Goal: Task Accomplishment & Management: Complete application form

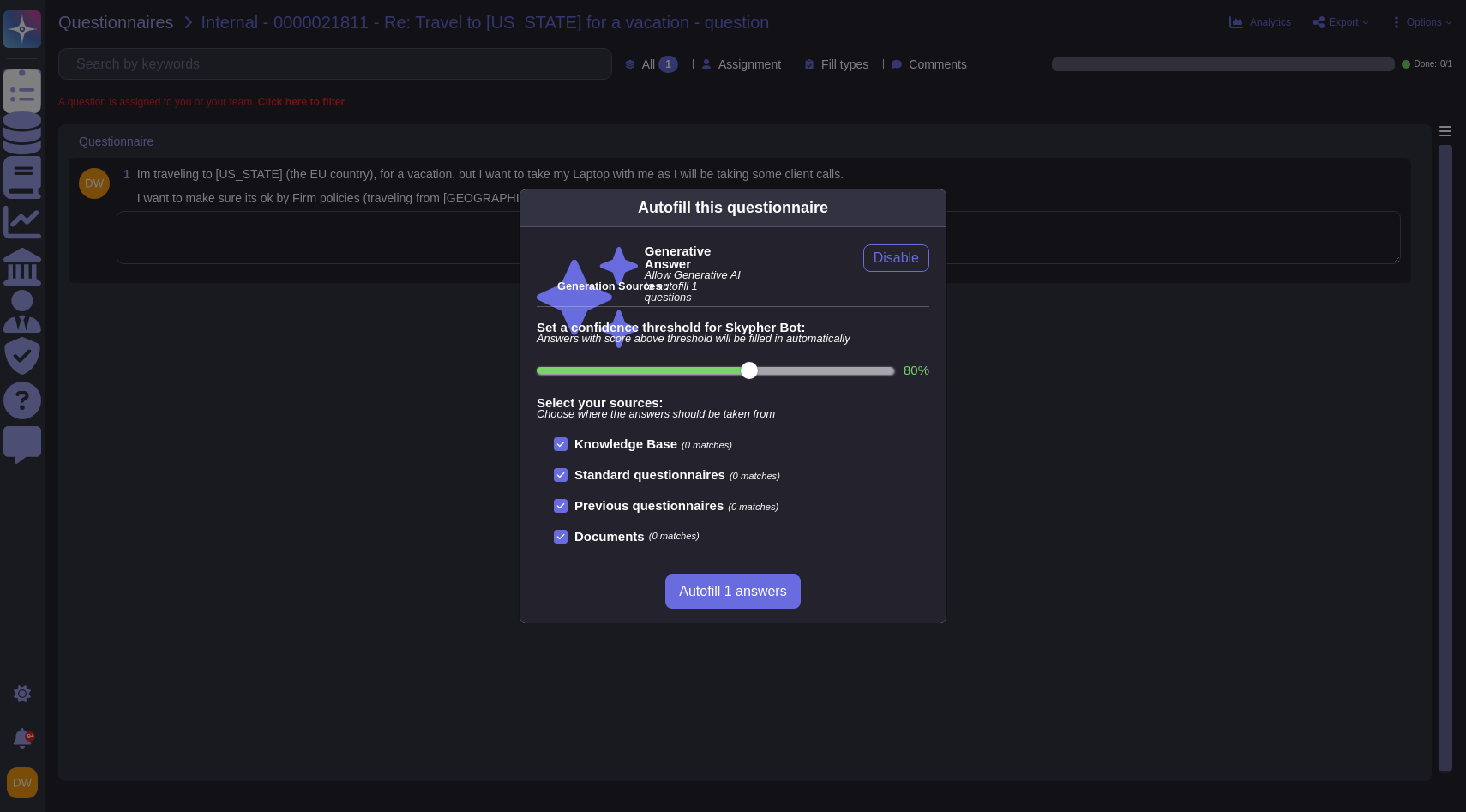
click at [325, 231] on div "Autofill this questionnaire Generative Answer Allow Generative AI to autofill 1…" at bounding box center [733, 406] width 1466 height 812
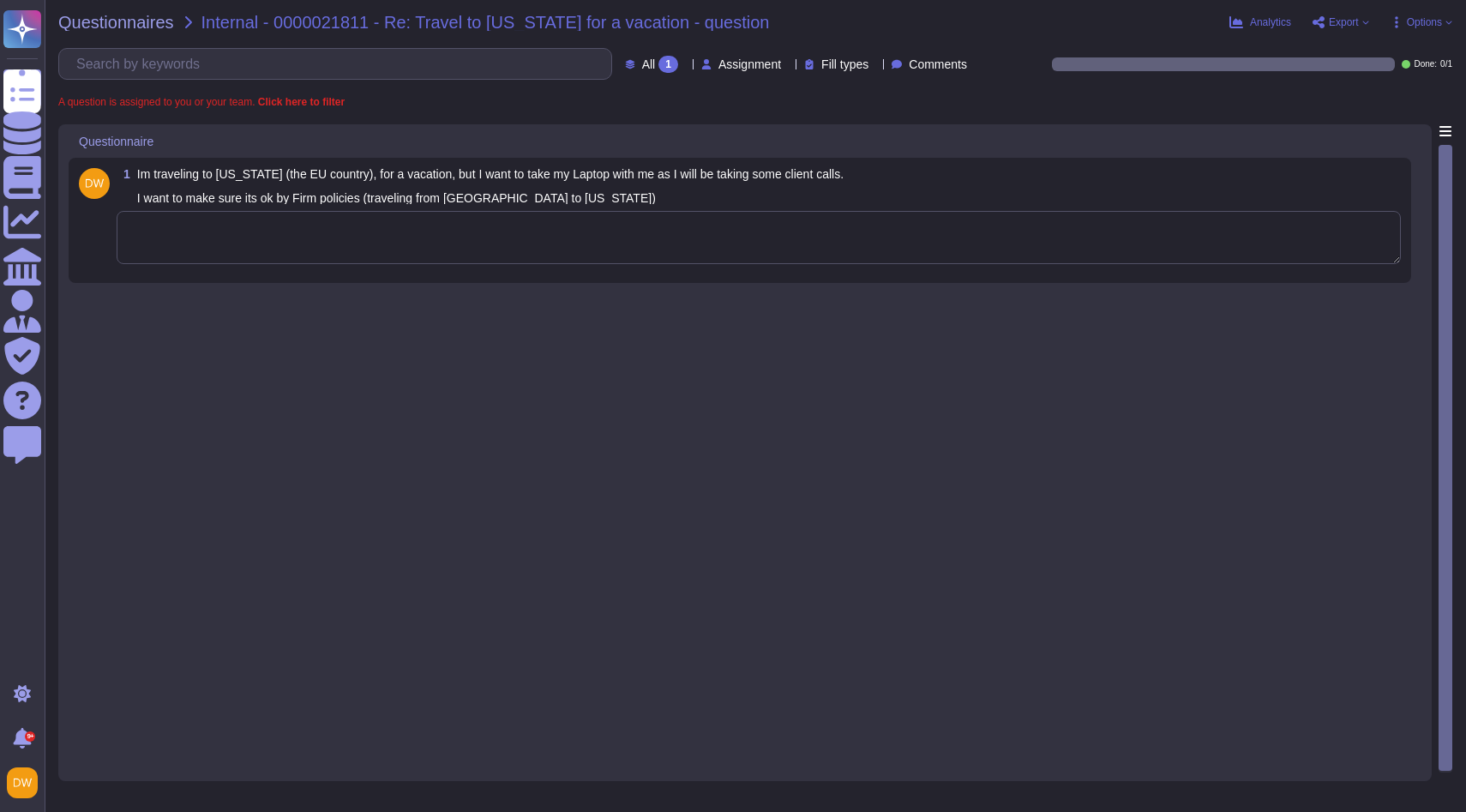
click at [325, 231] on textarea at bounding box center [759, 237] width 1285 height 53
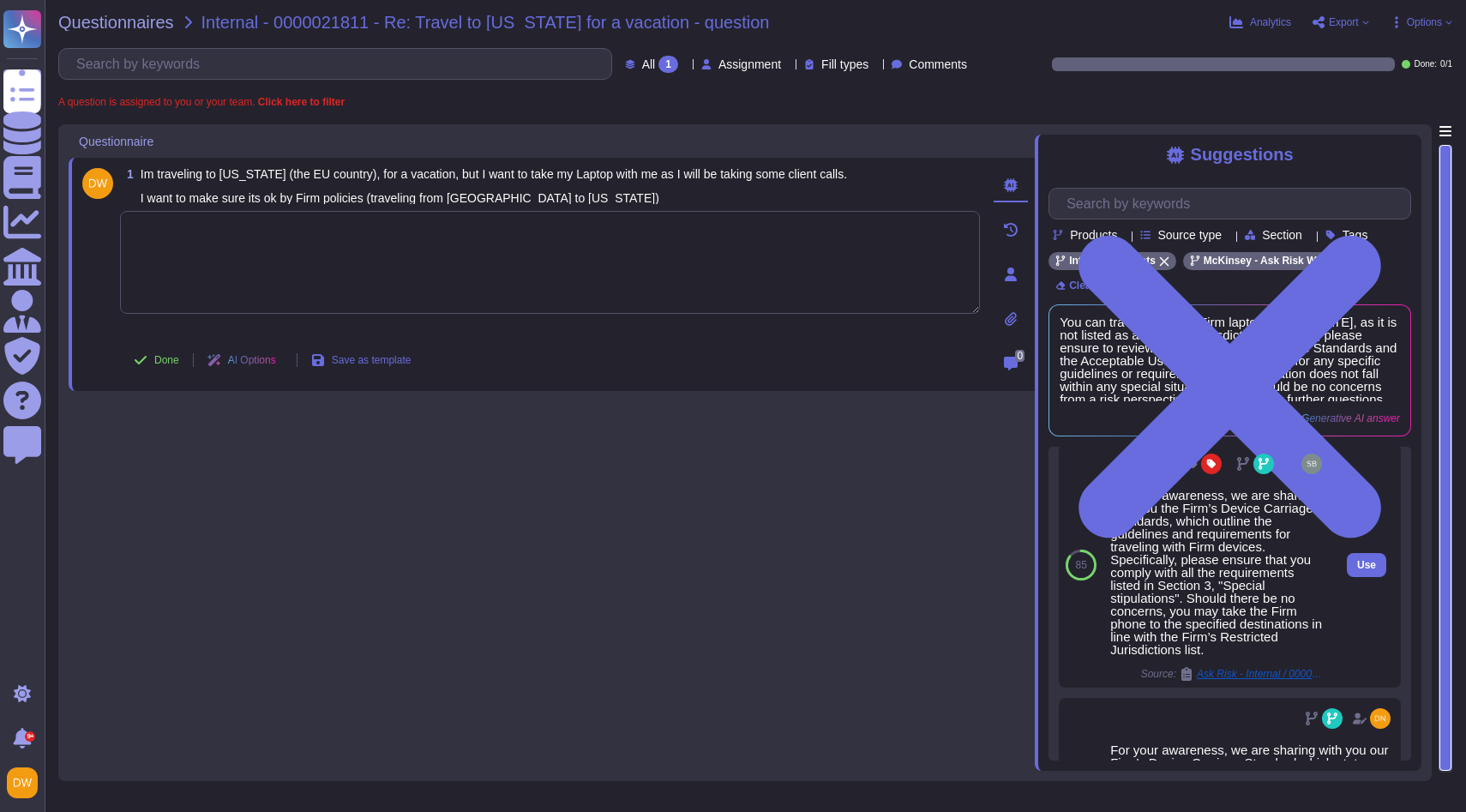
scroll to position [634, 0]
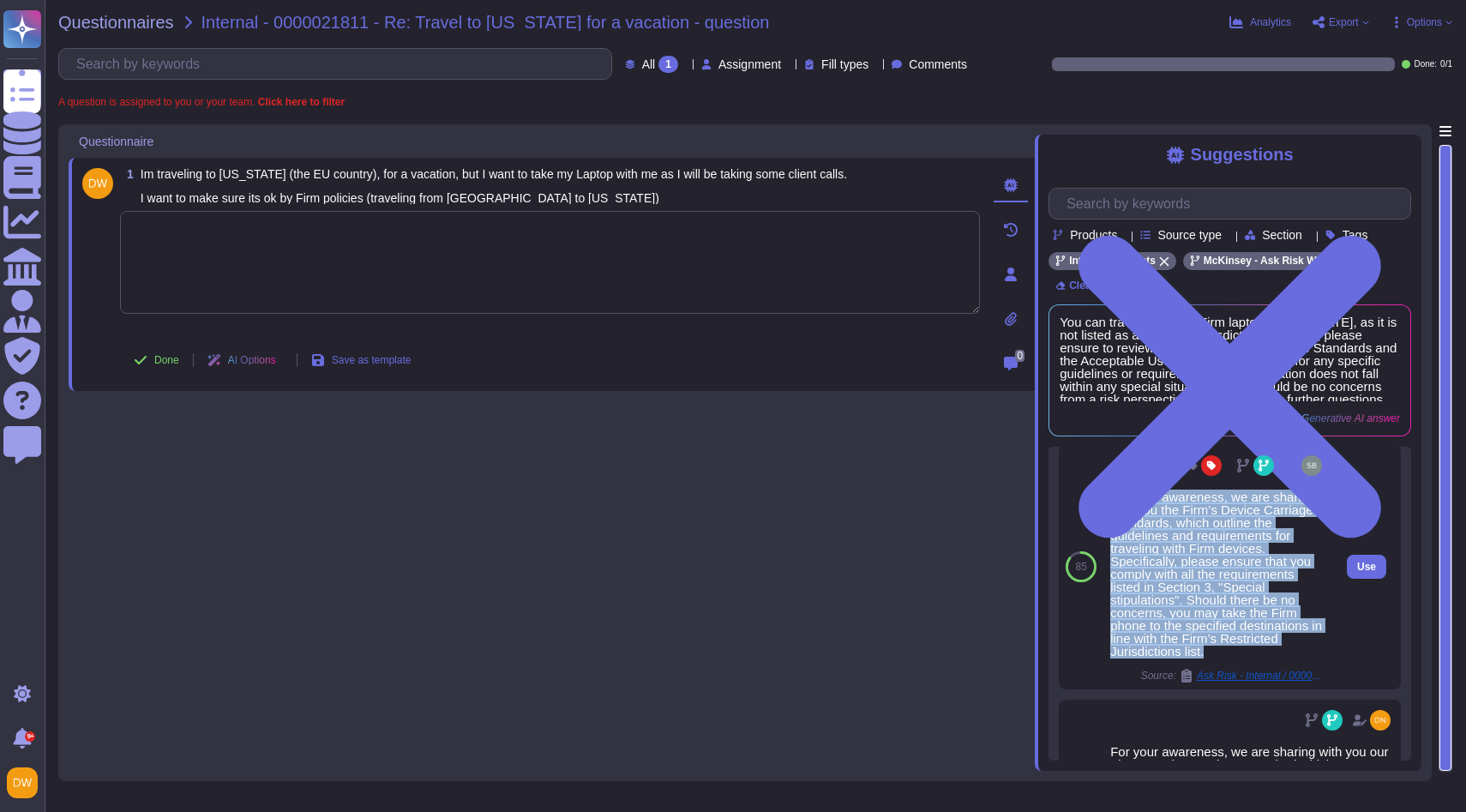
drag, startPoint x: 1111, startPoint y: 526, endPoint x: 1212, endPoint y: 679, distance: 183.3
click at [1212, 657] on div "For your awareness, we are sharing with you the Firm’s Device Carriage Standard…" at bounding box center [1218, 574] width 215 height 167
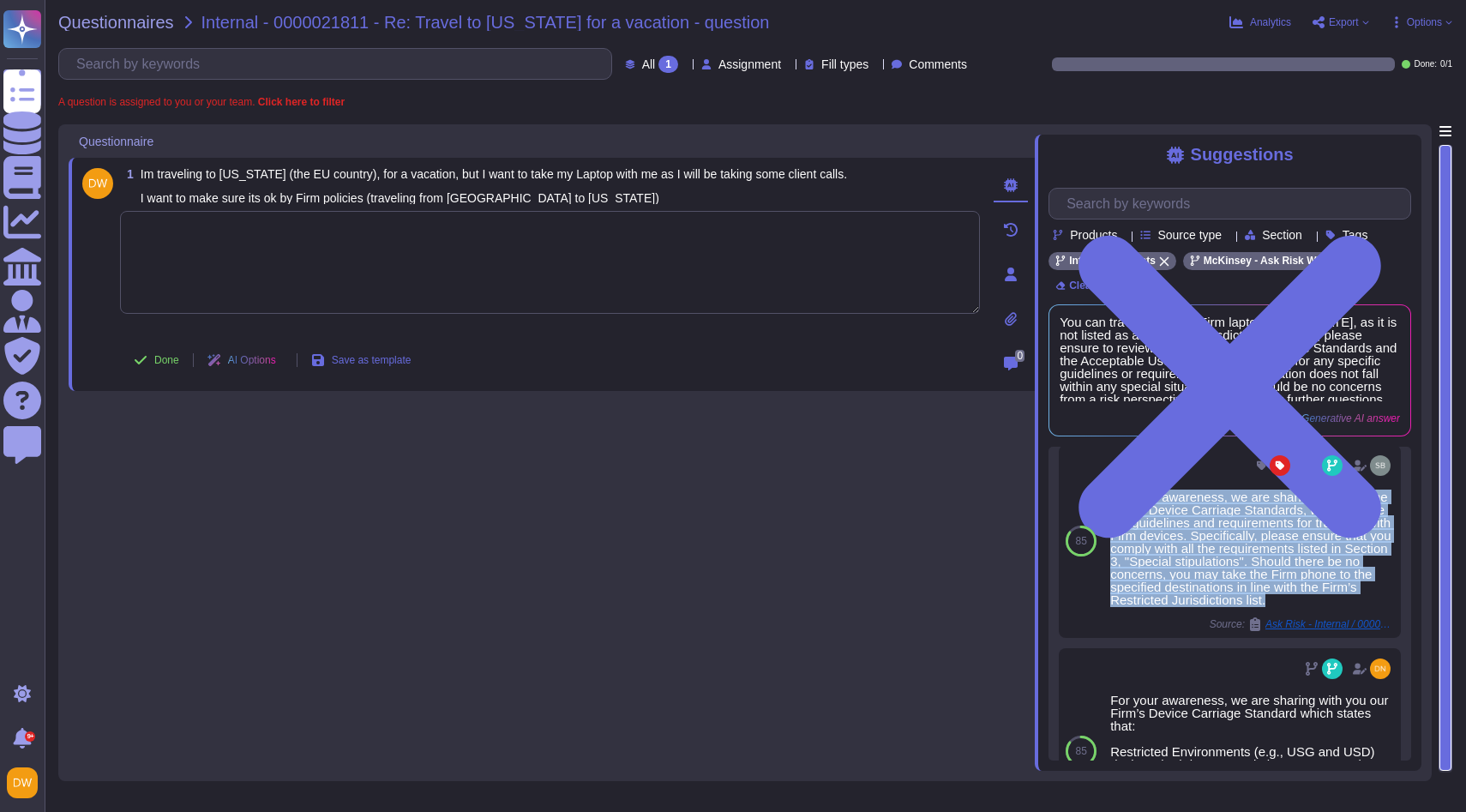
copy div "For your awareness, we are sharing with you the Firm’s Device Carriage Standard…"
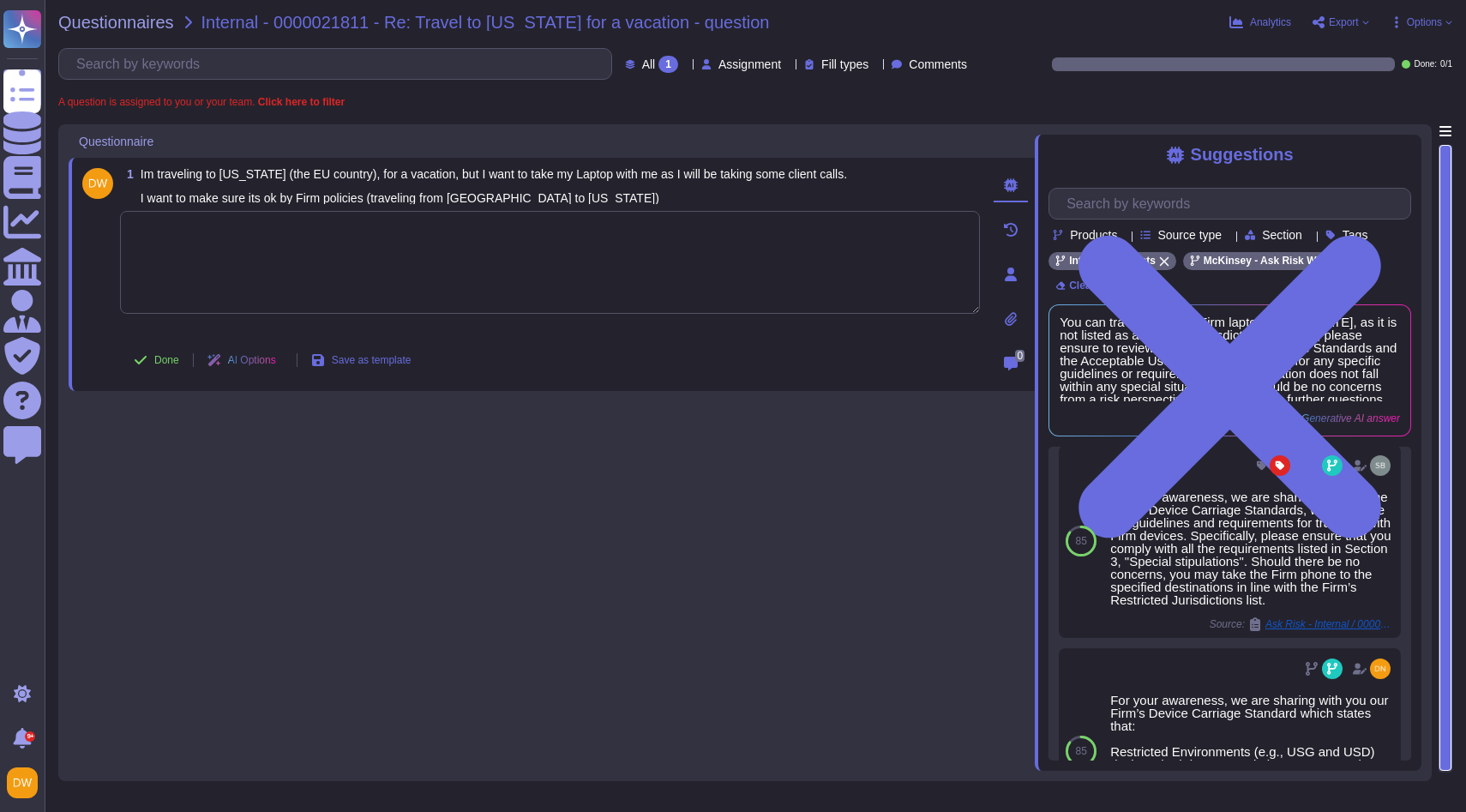
click at [234, 283] on textarea at bounding box center [550, 262] width 860 height 103
paste textarea "Adi — for your awareness, we are sharing with you the Firm’s Device Carriage St…"
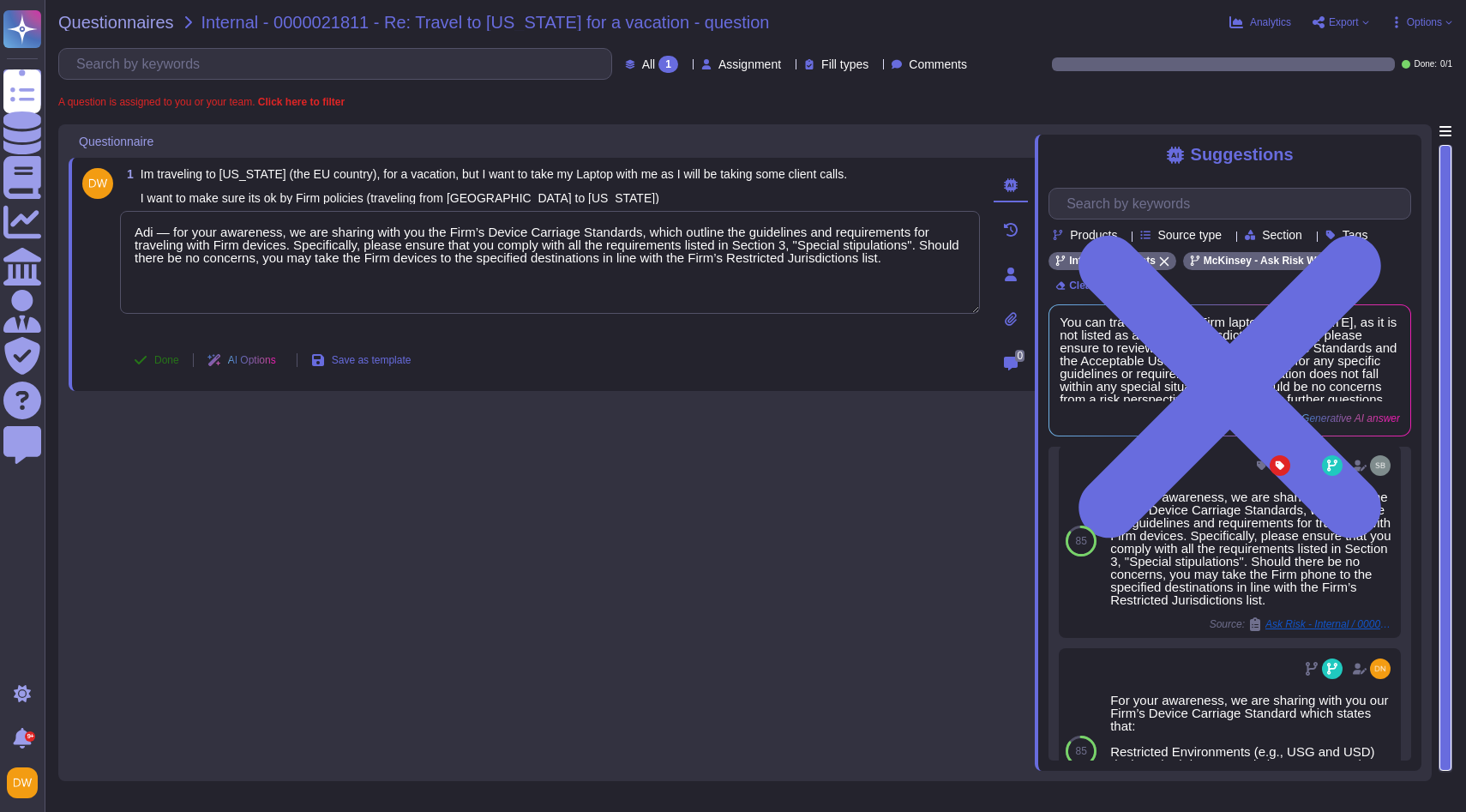
type textarea "Adi — for your awareness, we are sharing with you the Firm’s Device Carriage St…"
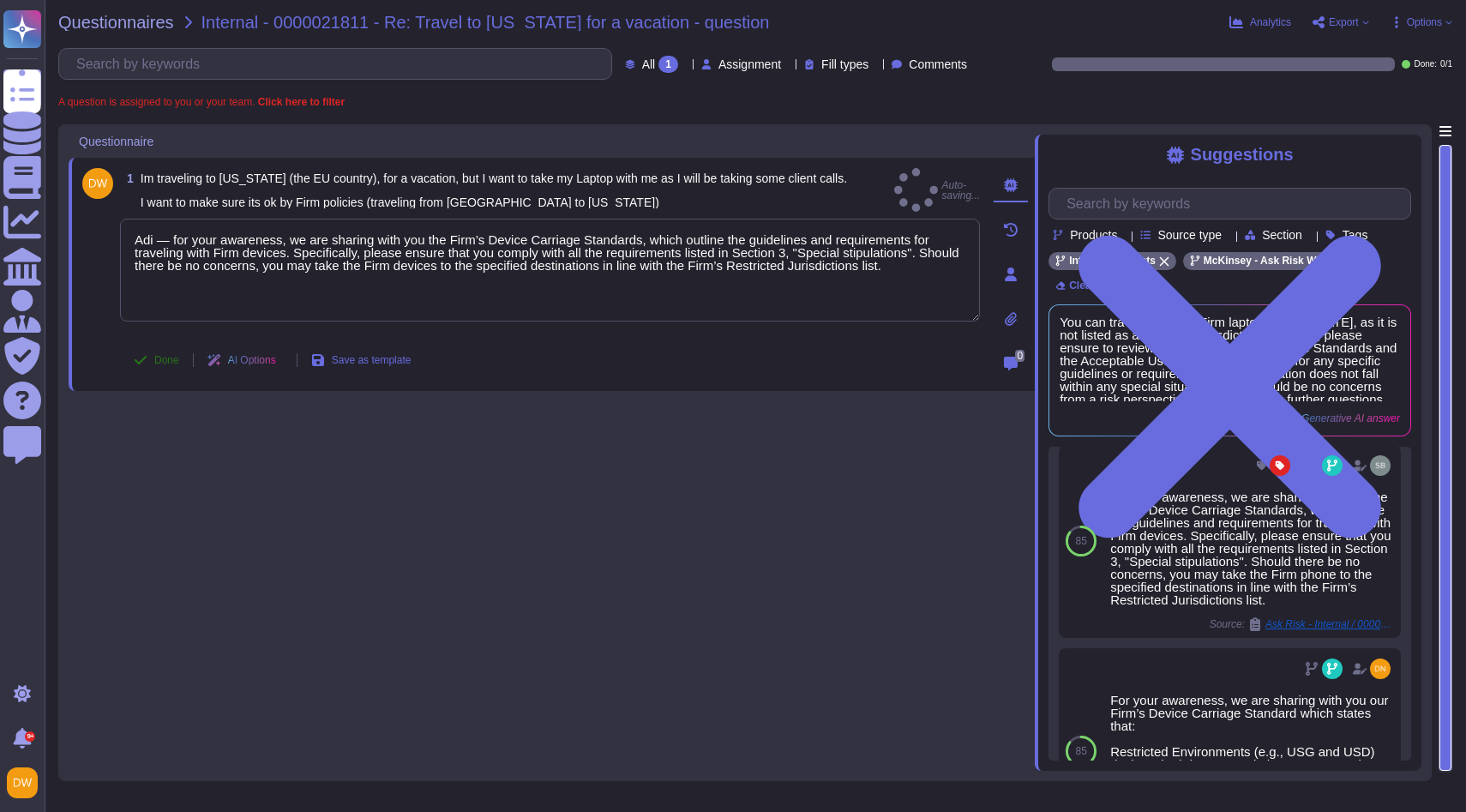
click at [157, 365] on span "Done" at bounding box center [166, 360] width 25 height 11
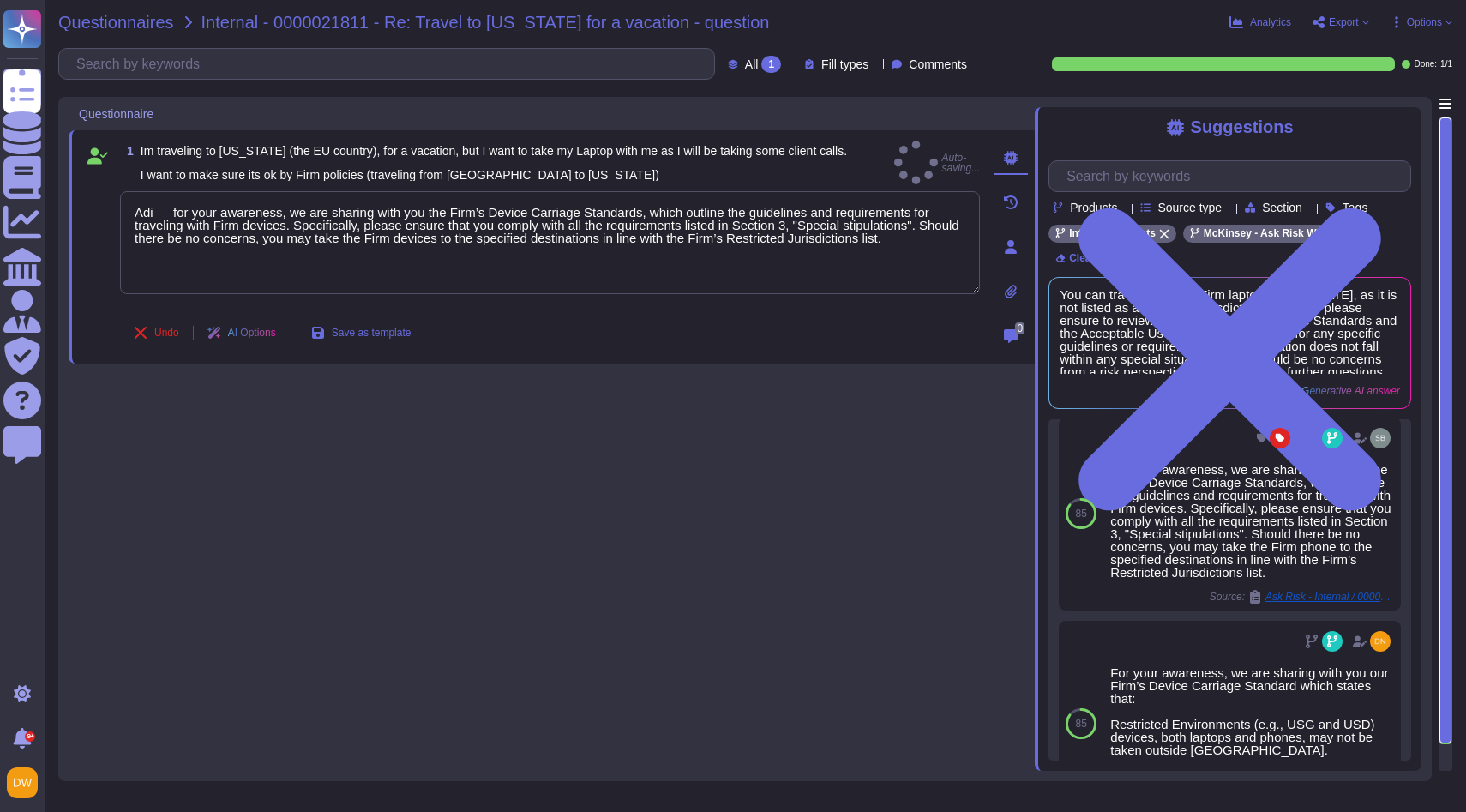
click at [132, 26] on span "Questionnaires" at bounding box center [117, 21] width 116 height 17
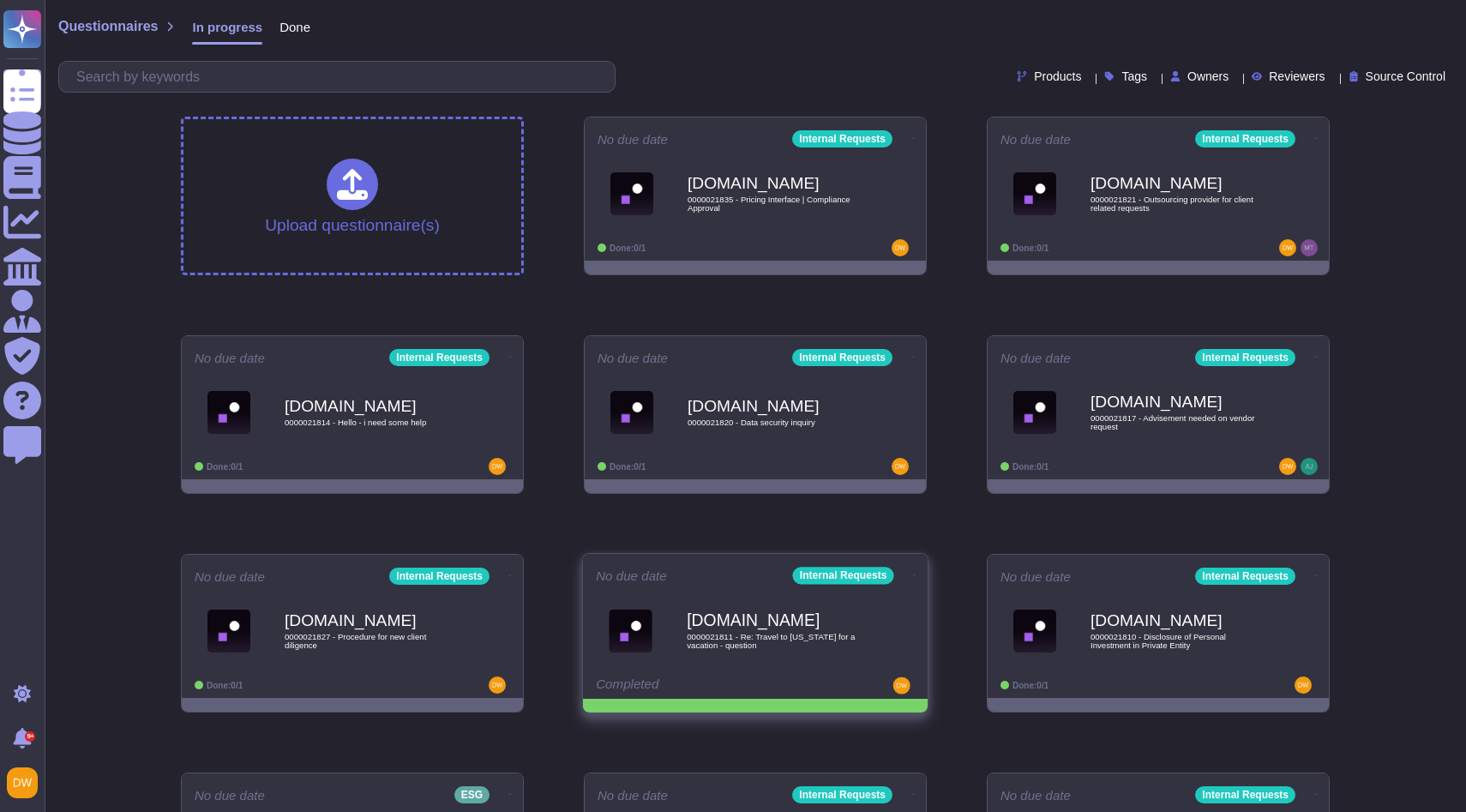
click at [911, 141] on icon at bounding box center [913, 138] width 4 height 4
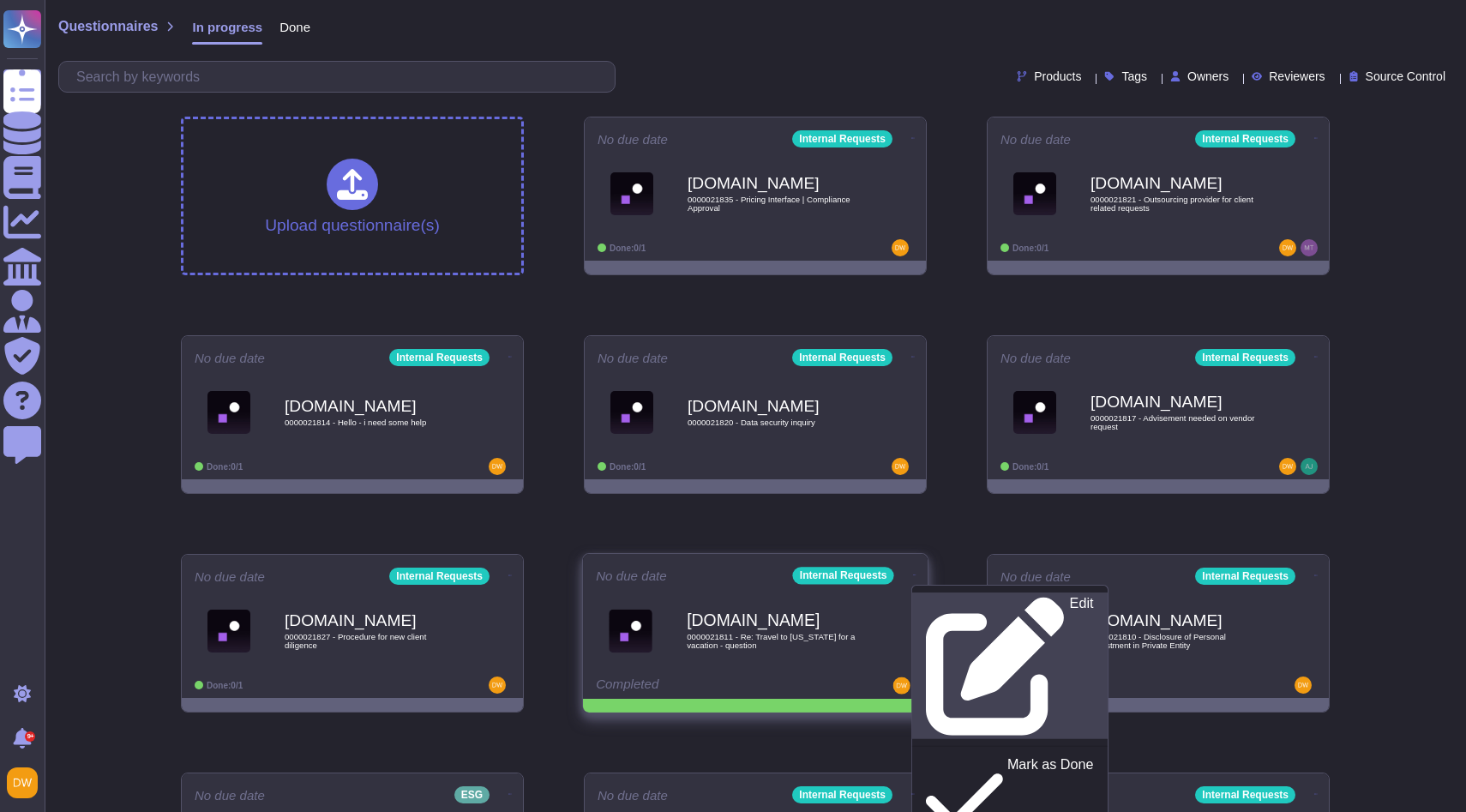
click at [934, 592] on link "Edit" at bounding box center [1010, 665] width 196 height 147
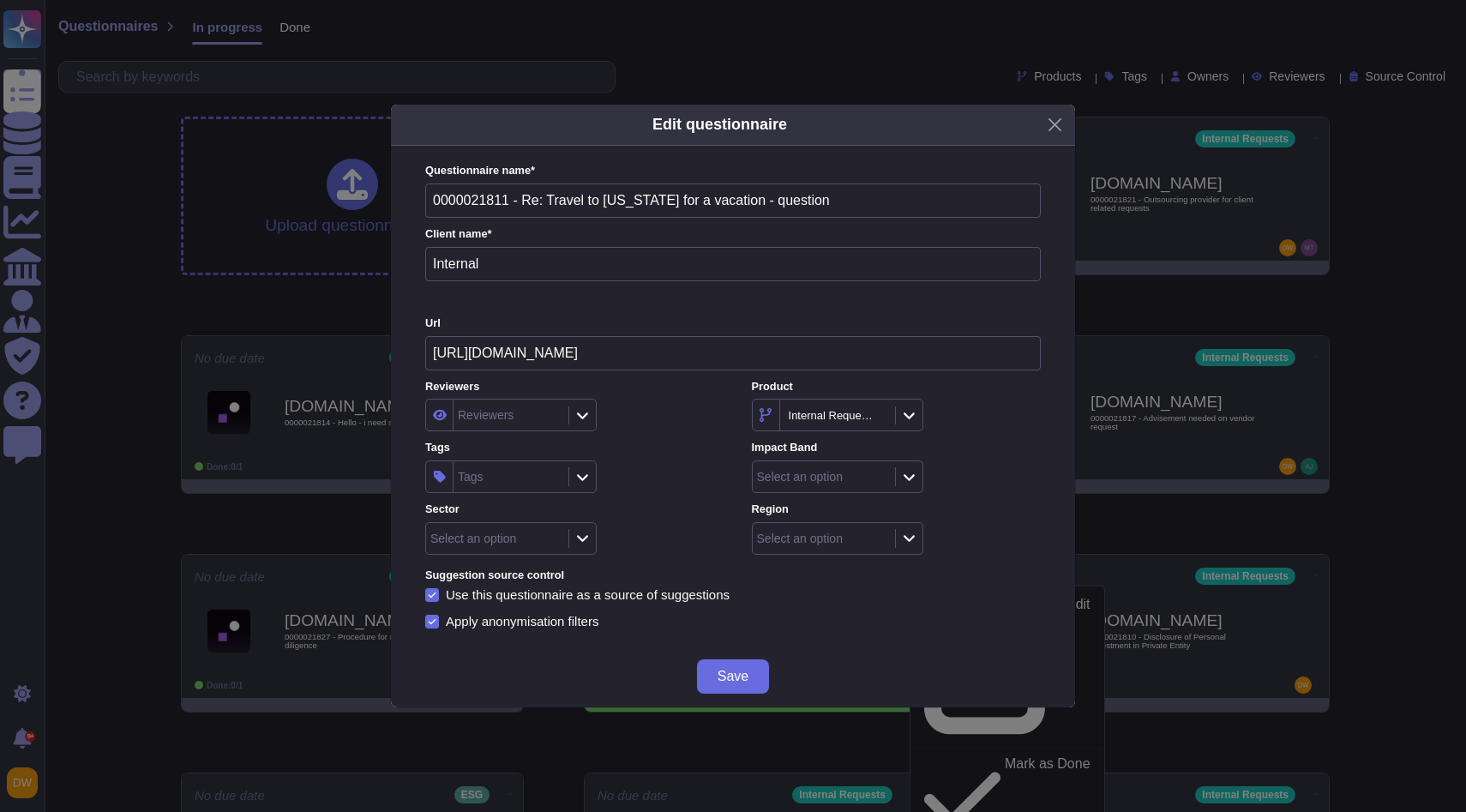
click at [523, 484] on div "Tags" at bounding box center [509, 476] width 110 height 31
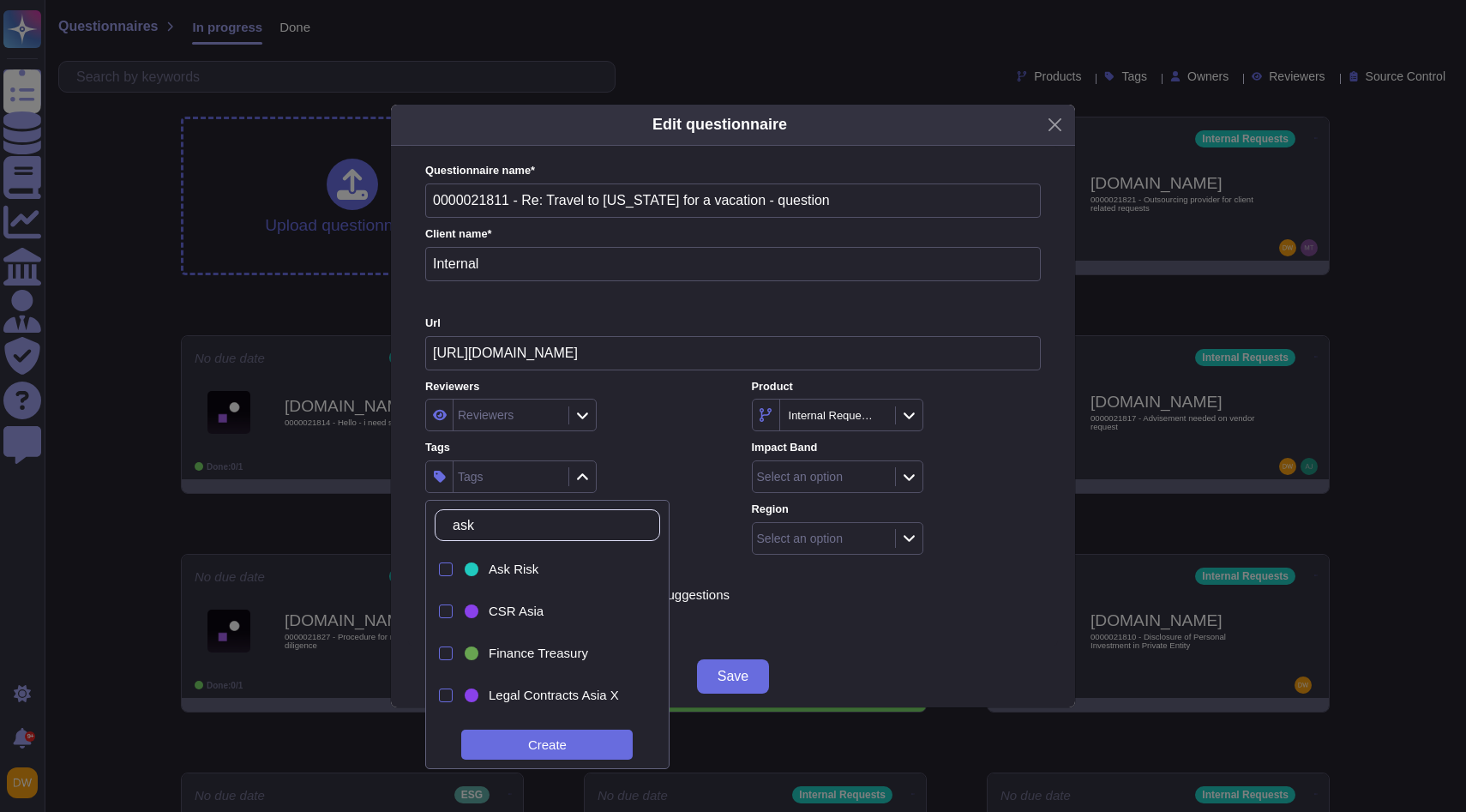
type input "ask r"
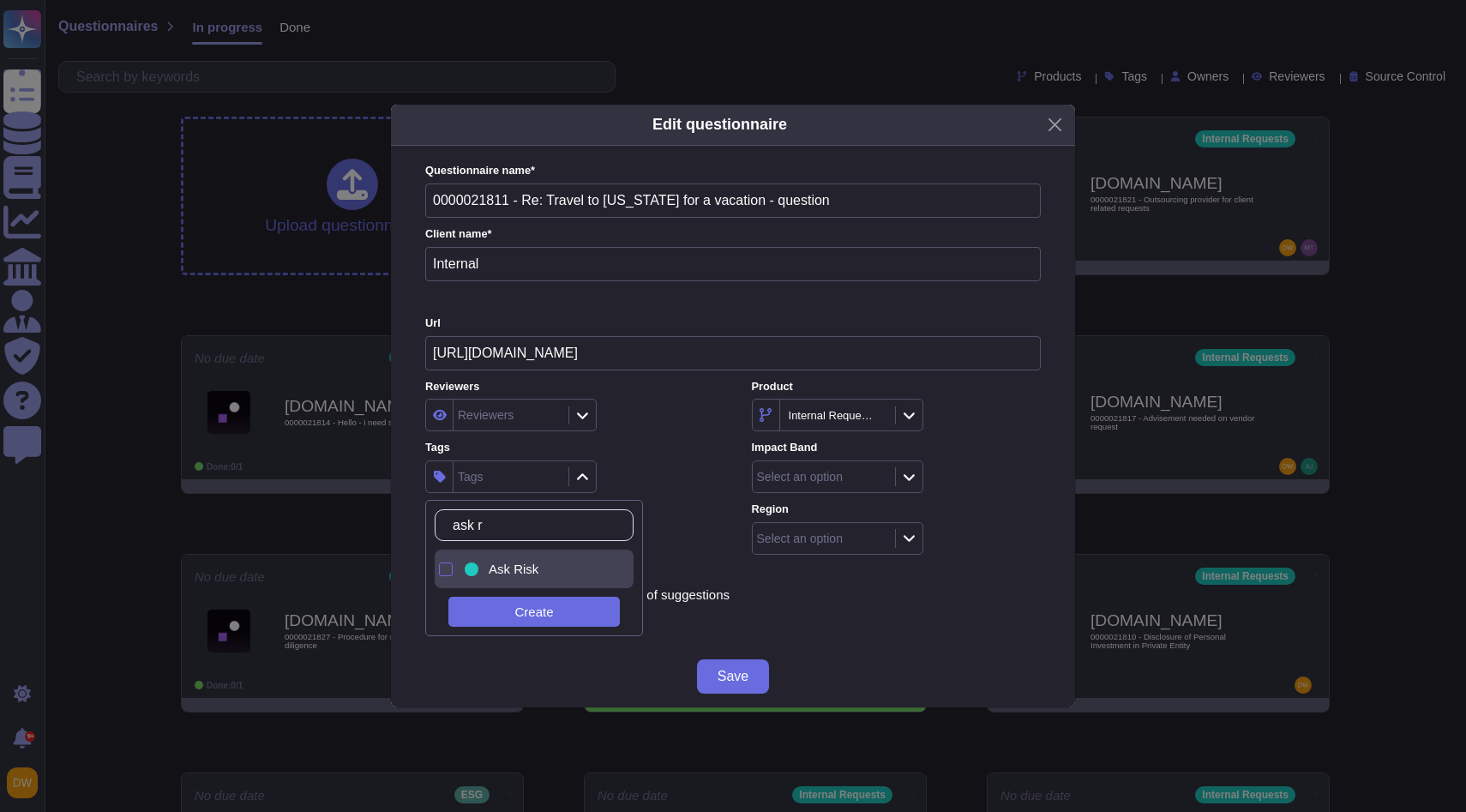
click at [494, 569] on span "Ask Risk" at bounding box center [513, 568] width 50 height 15
click at [656, 414] on div "Reviewers" at bounding box center [569, 414] width 289 height 33
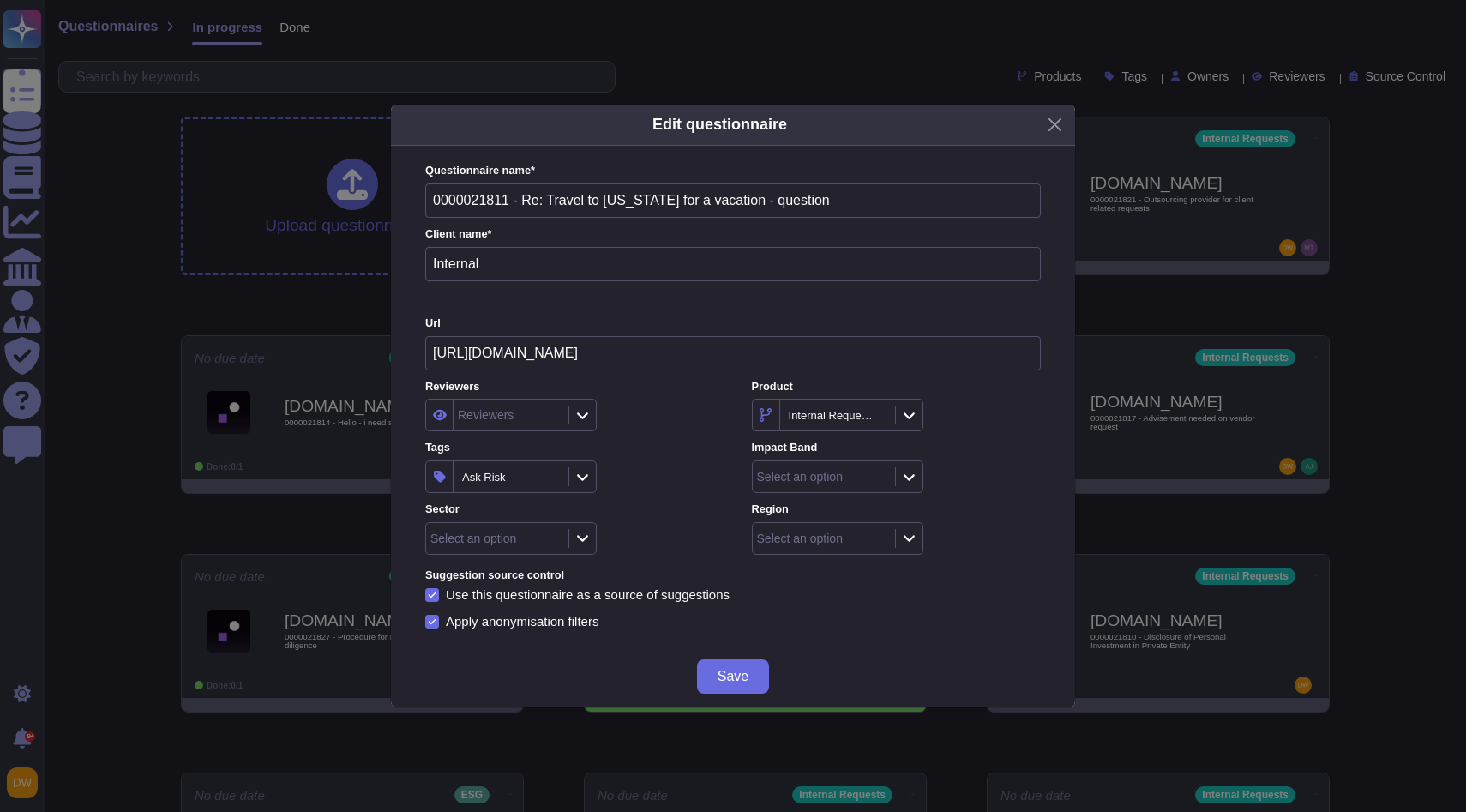
click at [914, 475] on icon at bounding box center [909, 477] width 12 height 14
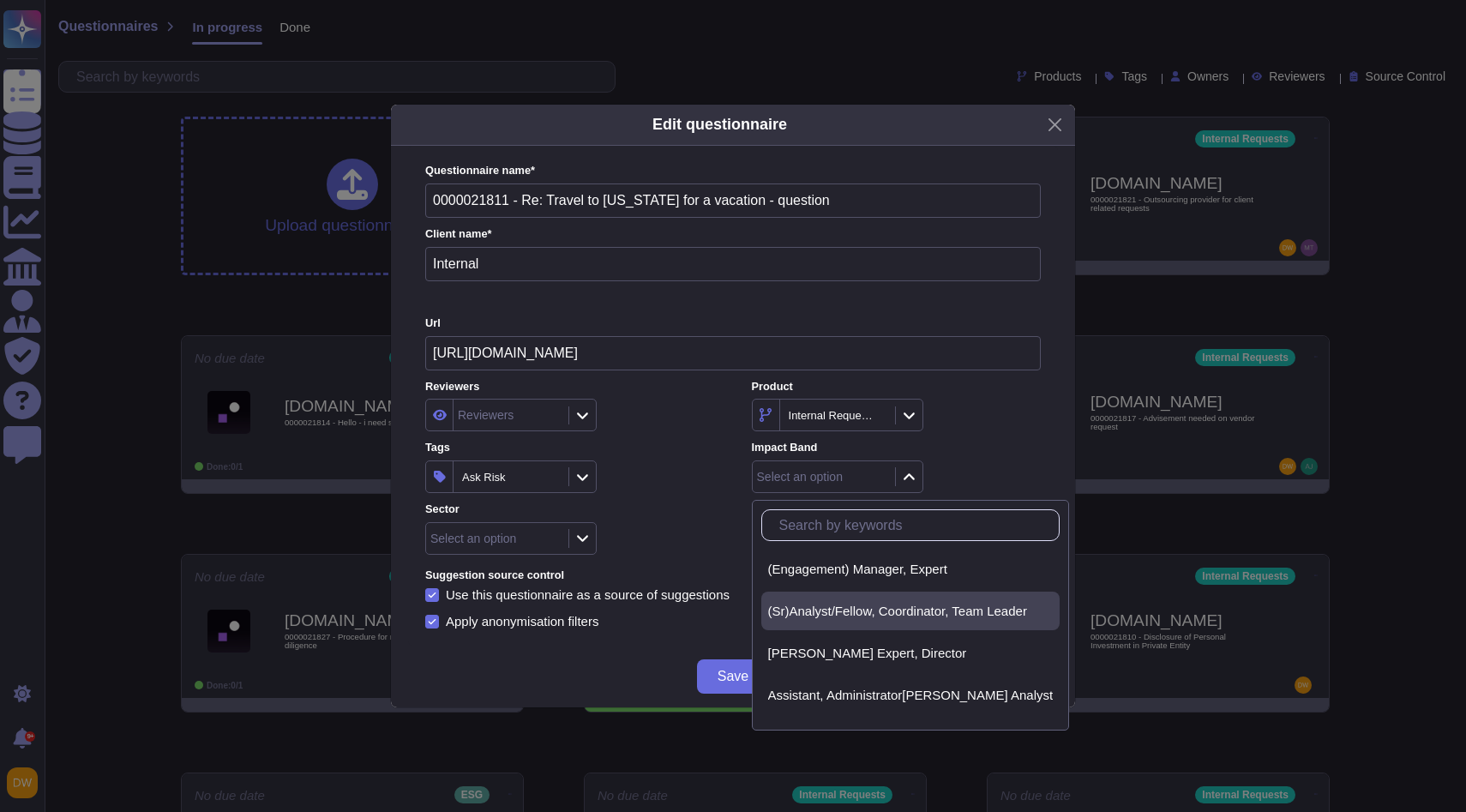
click at [845, 617] on span "(Sr)Analyst/Fellow, Coordinator, Team Leader" at bounding box center [898, 610] width 259 height 15
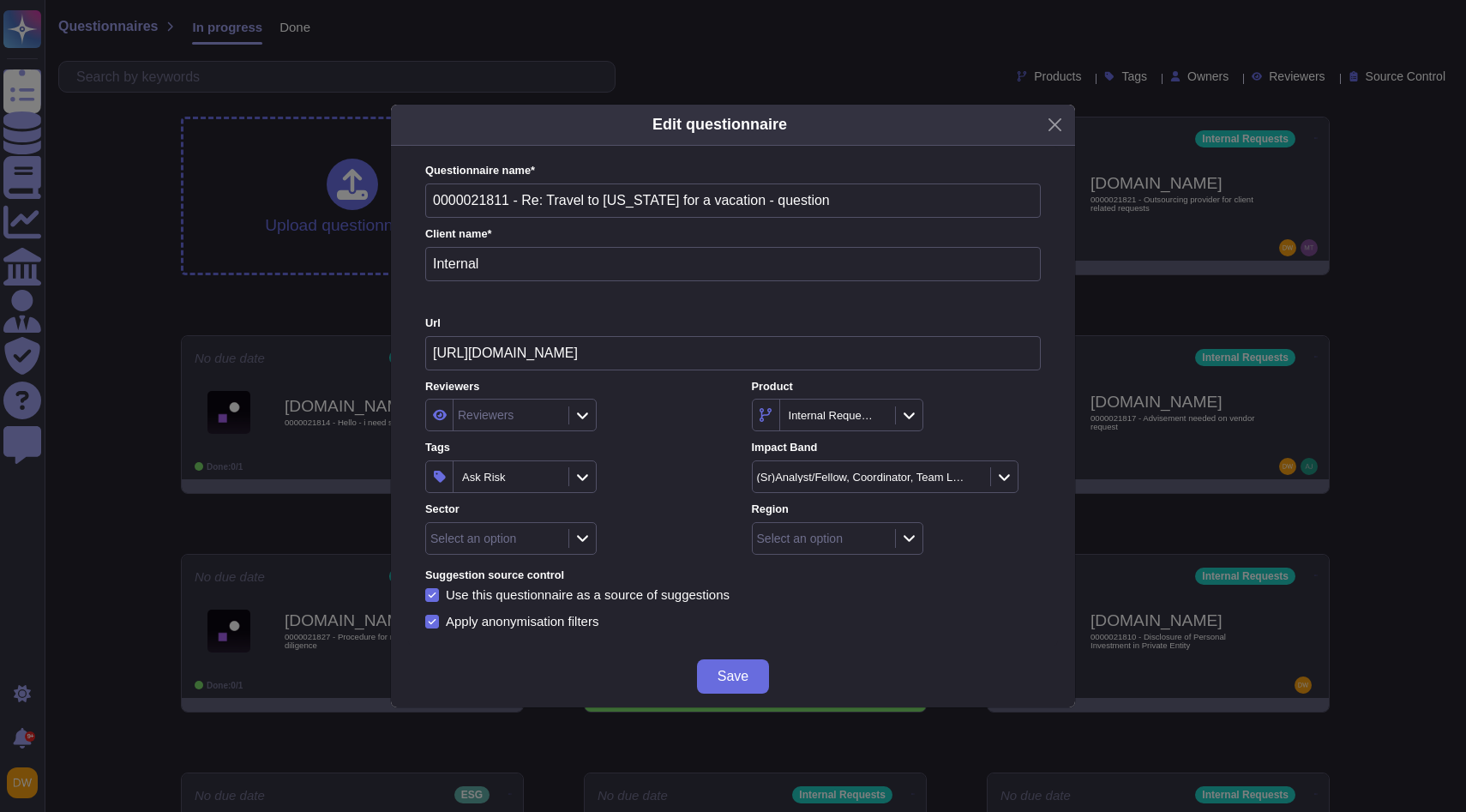
click at [915, 532] on div at bounding box center [908, 538] width 28 height 19
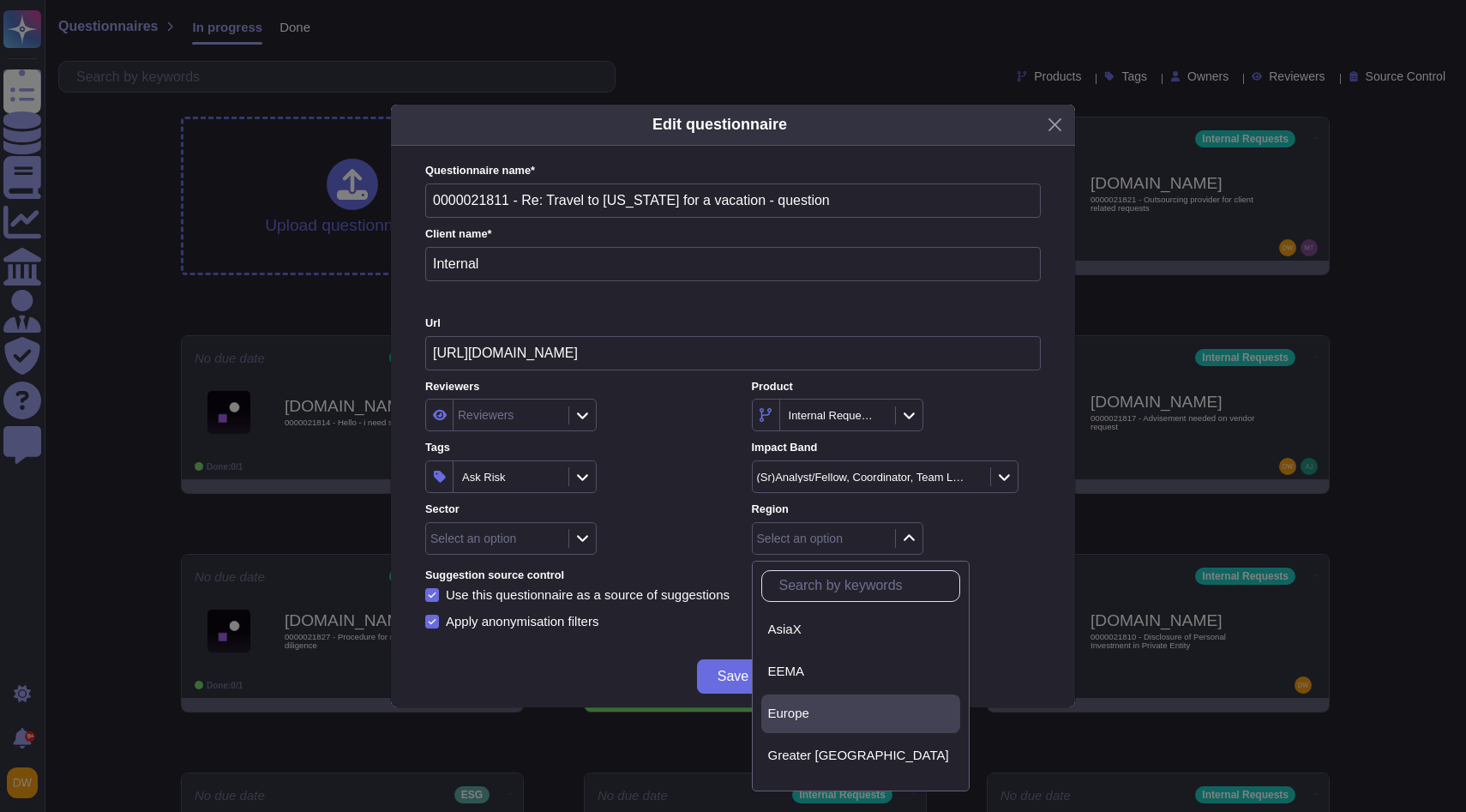
click at [845, 713] on div "Europe" at bounding box center [861, 712] width 185 height 15
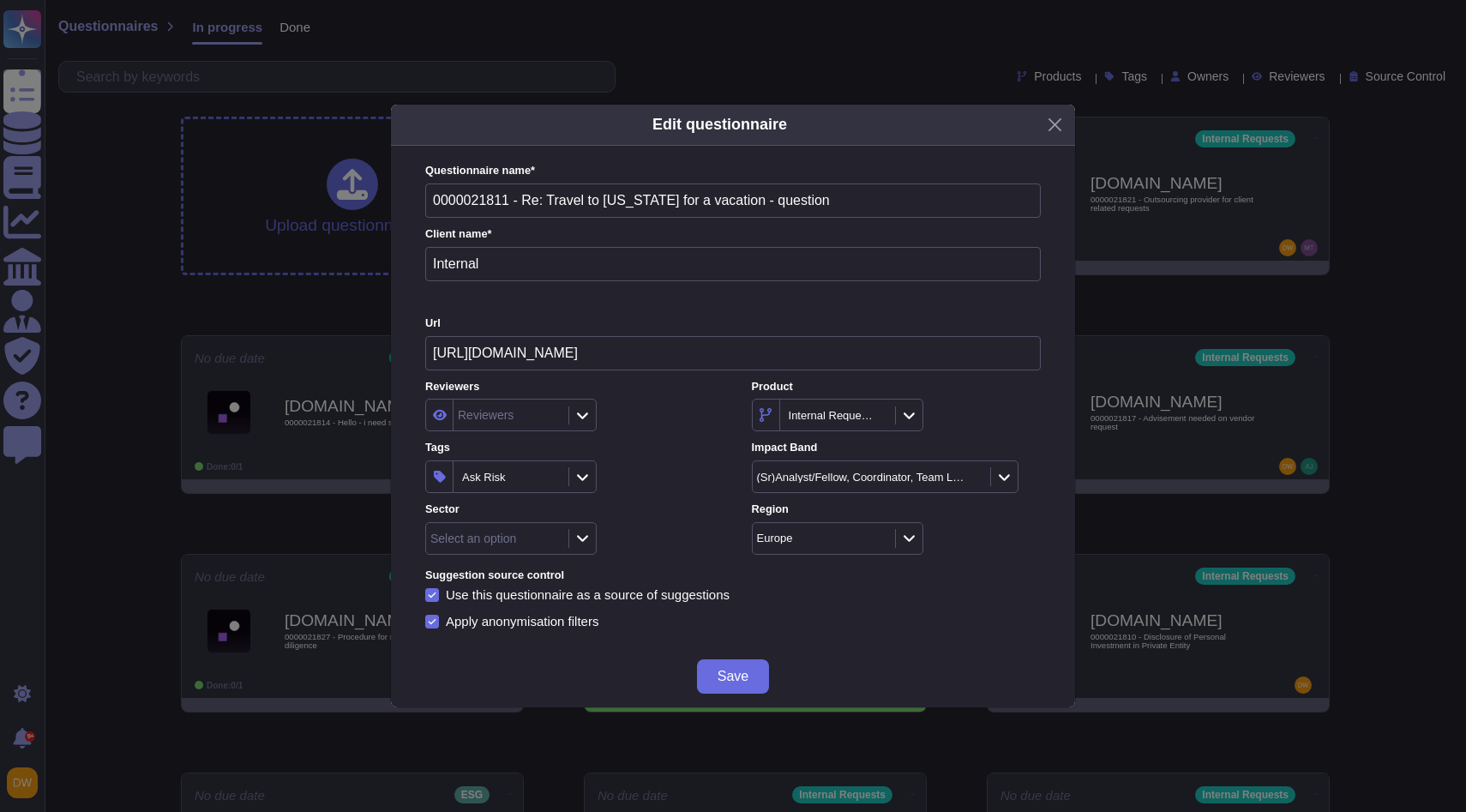
click at [579, 538] on icon at bounding box center [583, 538] width 12 height 14
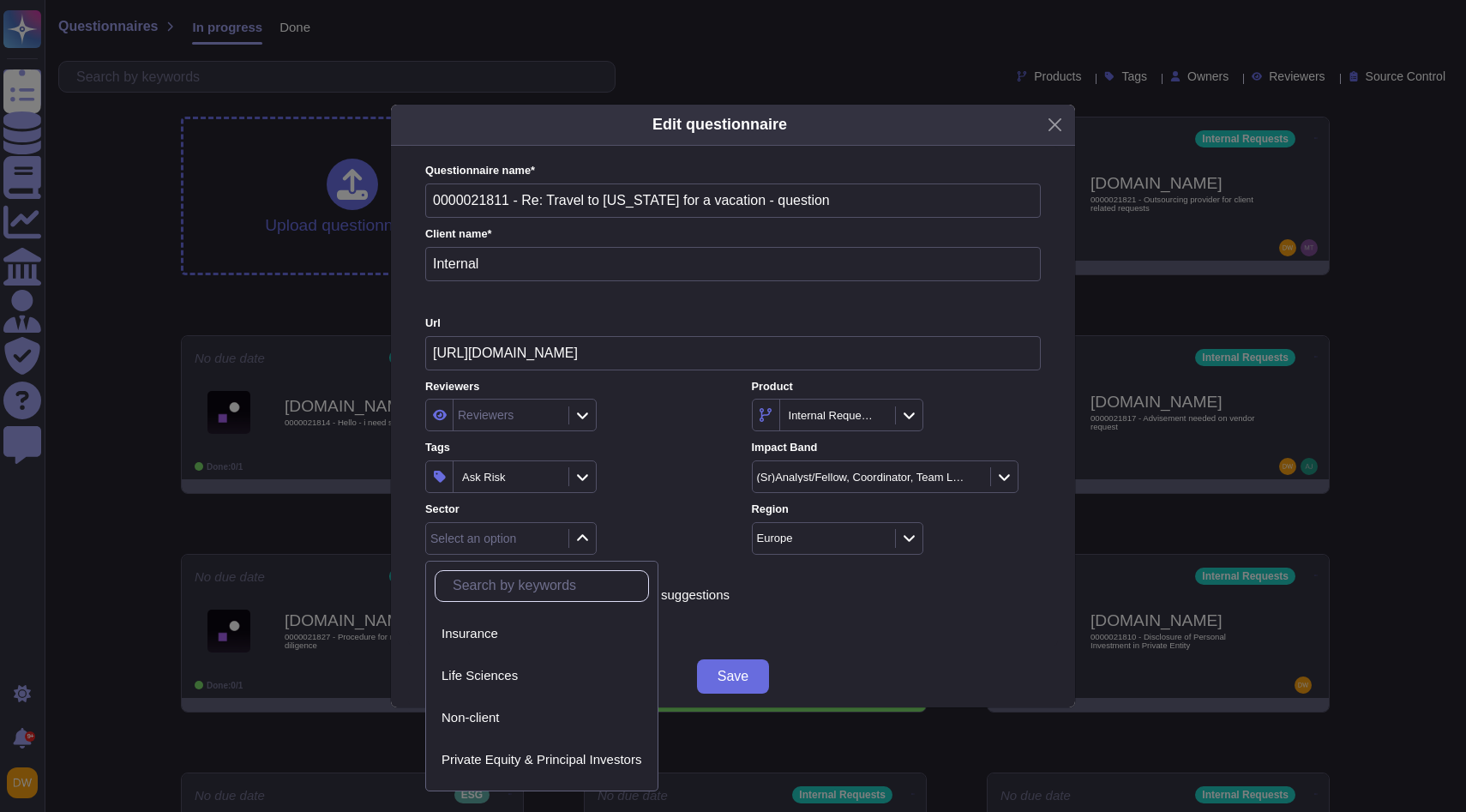
scroll to position [161, 0]
click at [553, 725] on div "Non-client" at bounding box center [542, 720] width 201 height 15
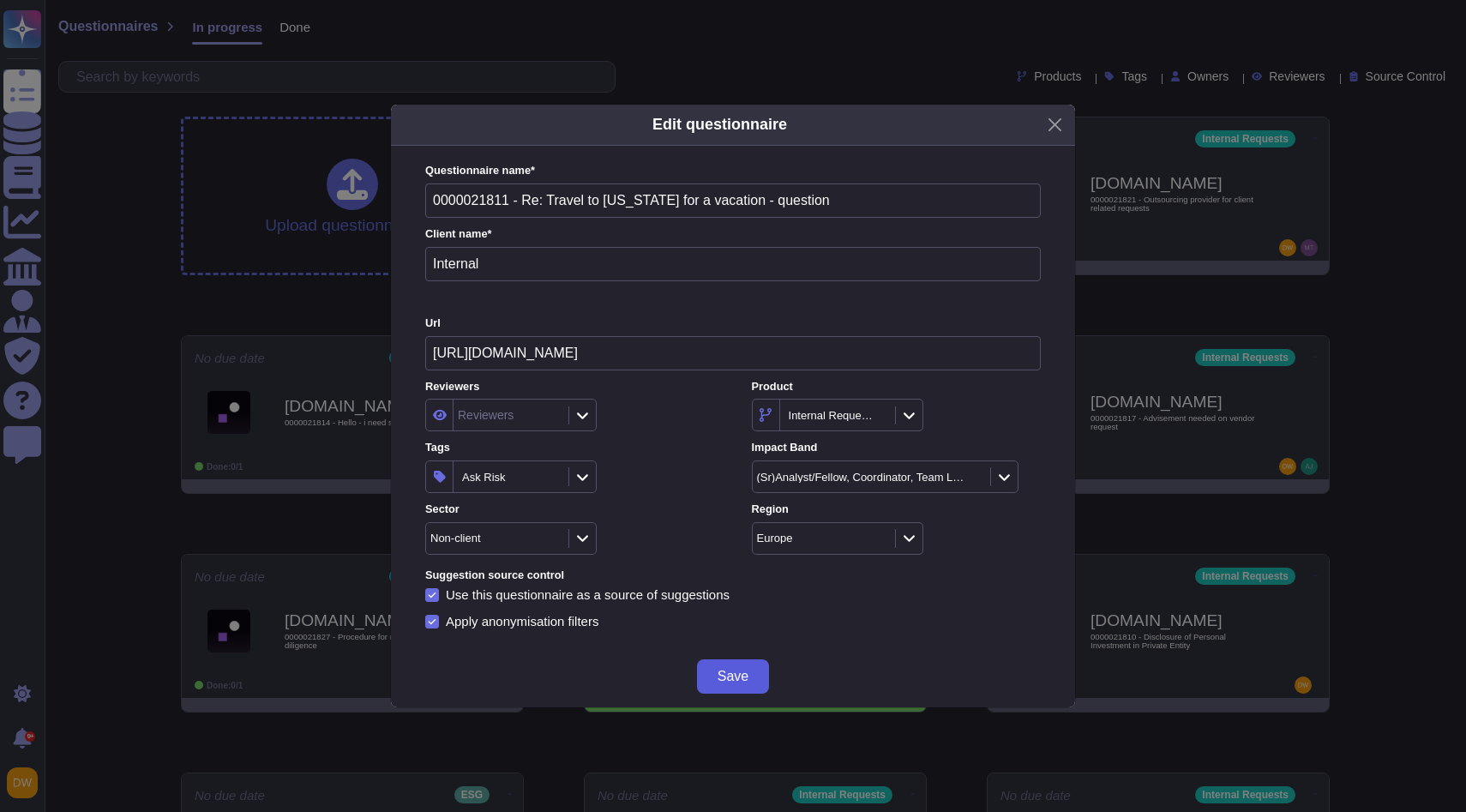
click at [737, 672] on span "Save" at bounding box center [733, 676] width 31 height 13
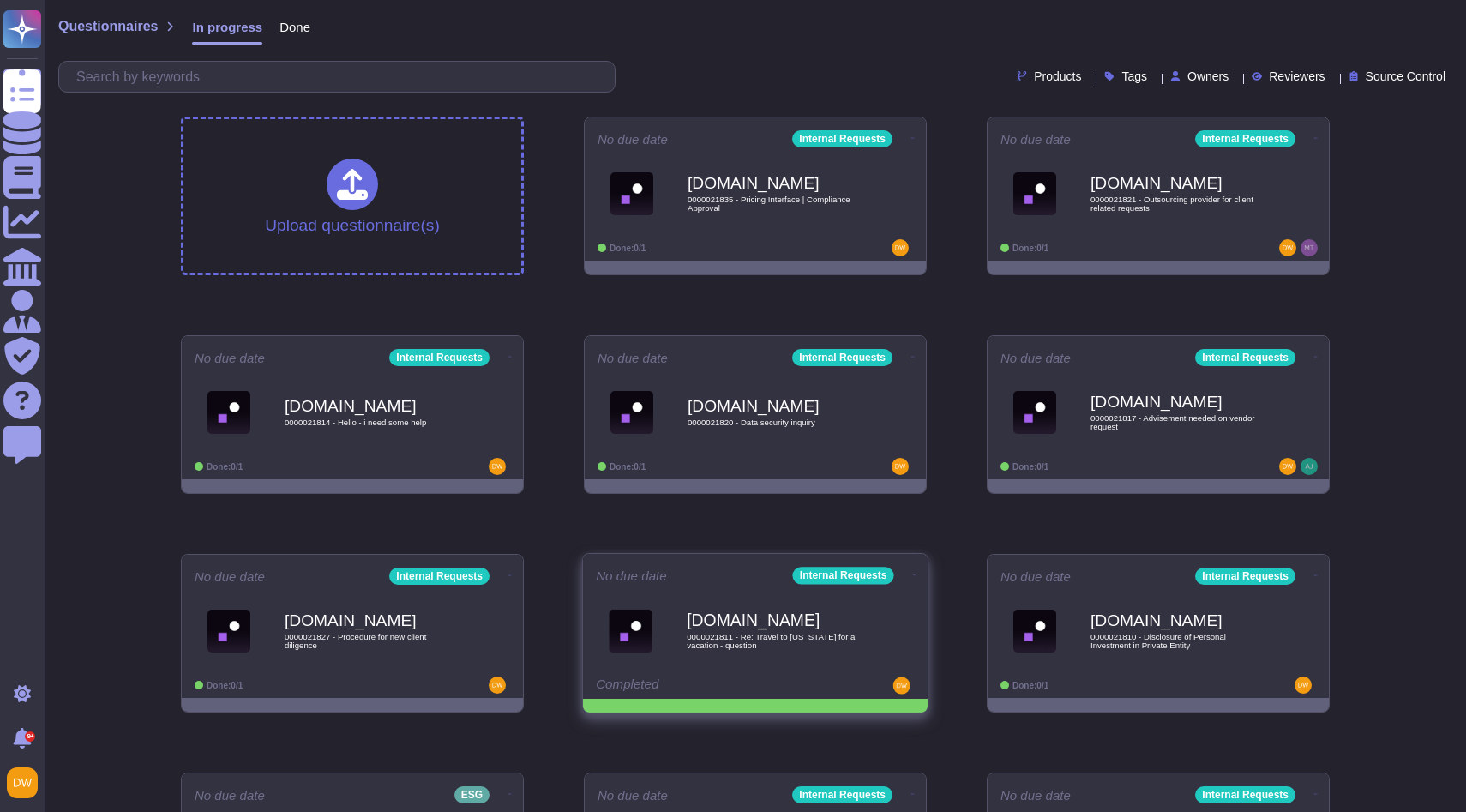
click at [913, 146] on span at bounding box center [914, 137] width 7 height 18
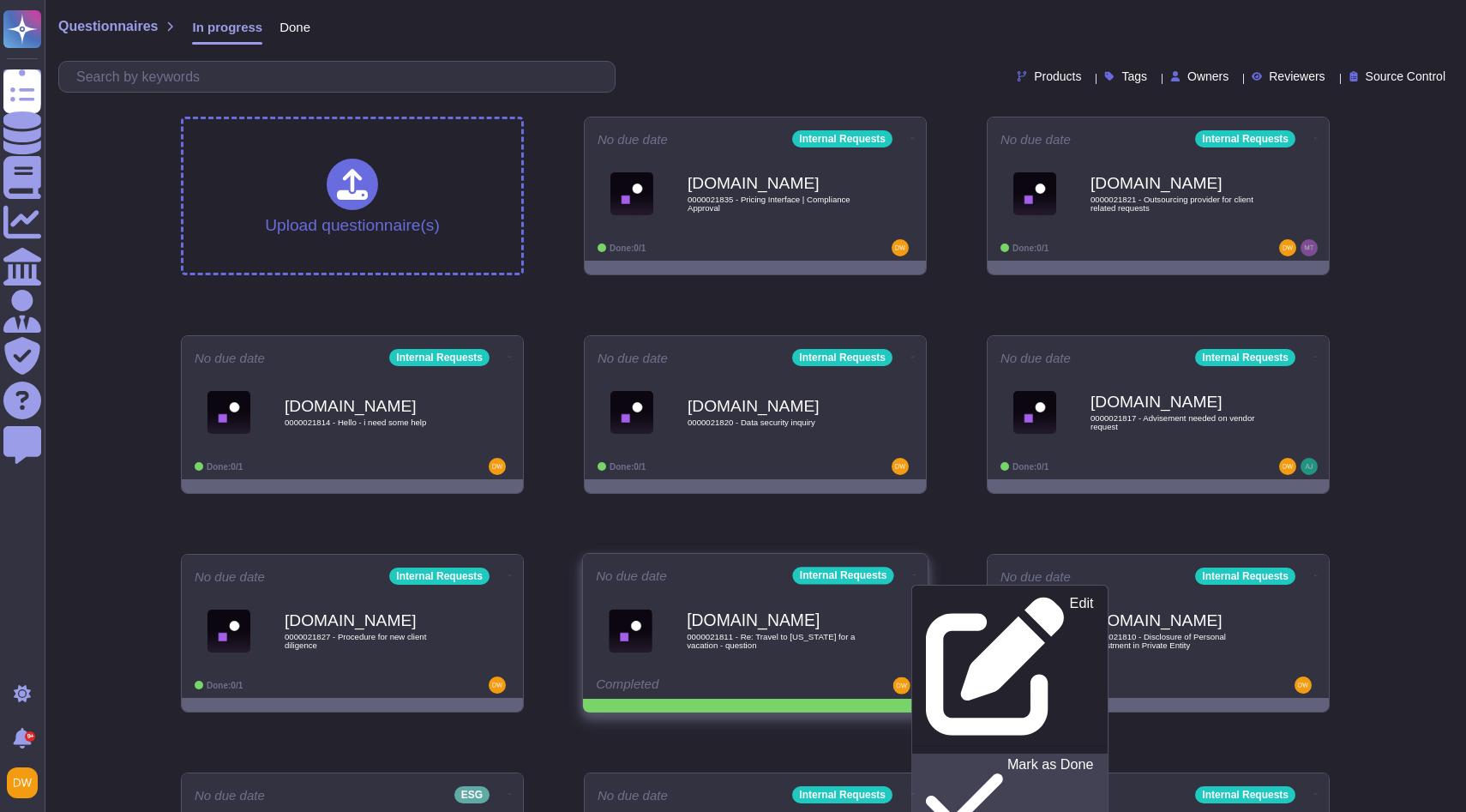
click at [1007, 758] on p "Mark as Done" at bounding box center [1050, 801] width 86 height 87
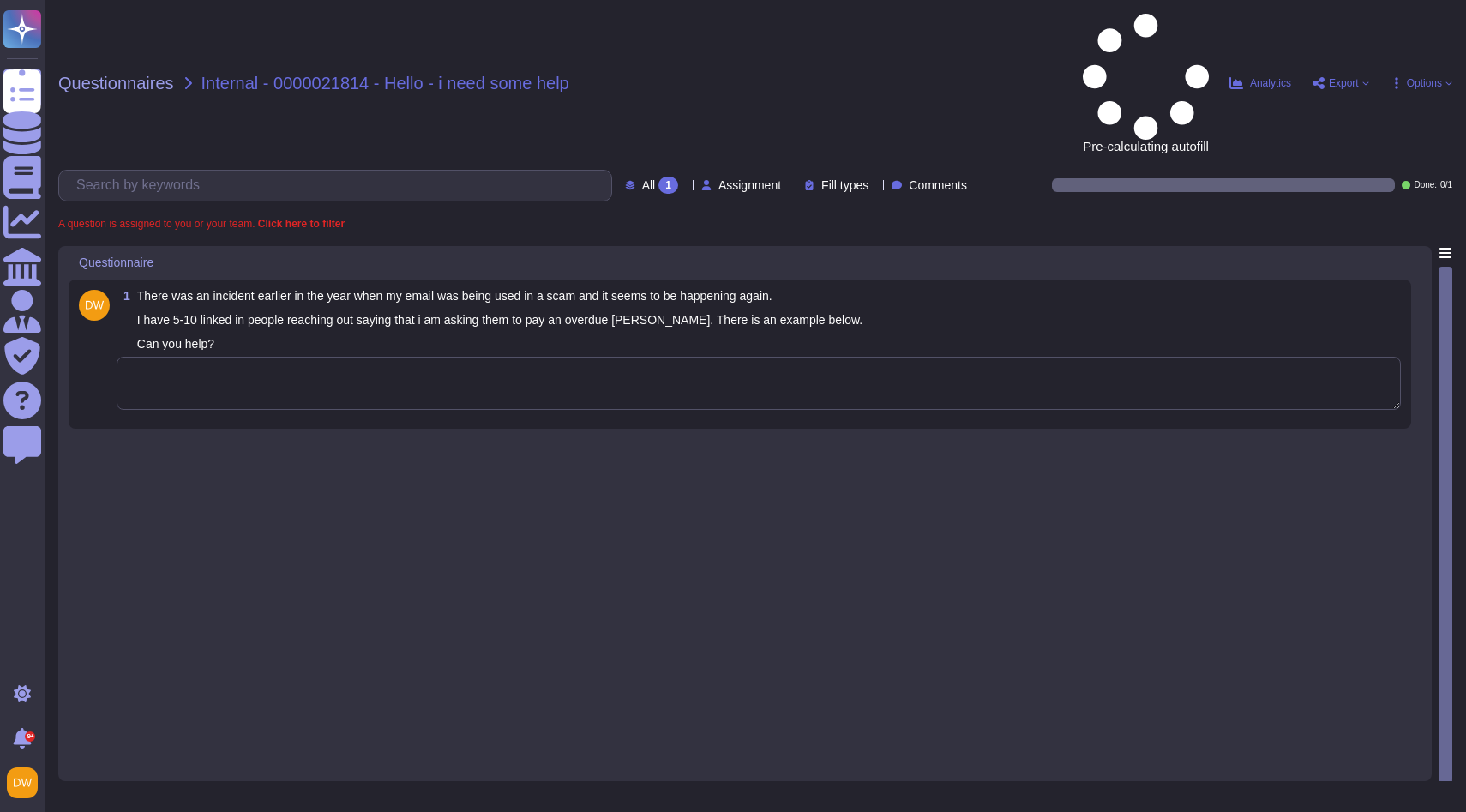
click at [317, 357] on textarea at bounding box center [759, 383] width 1285 height 53
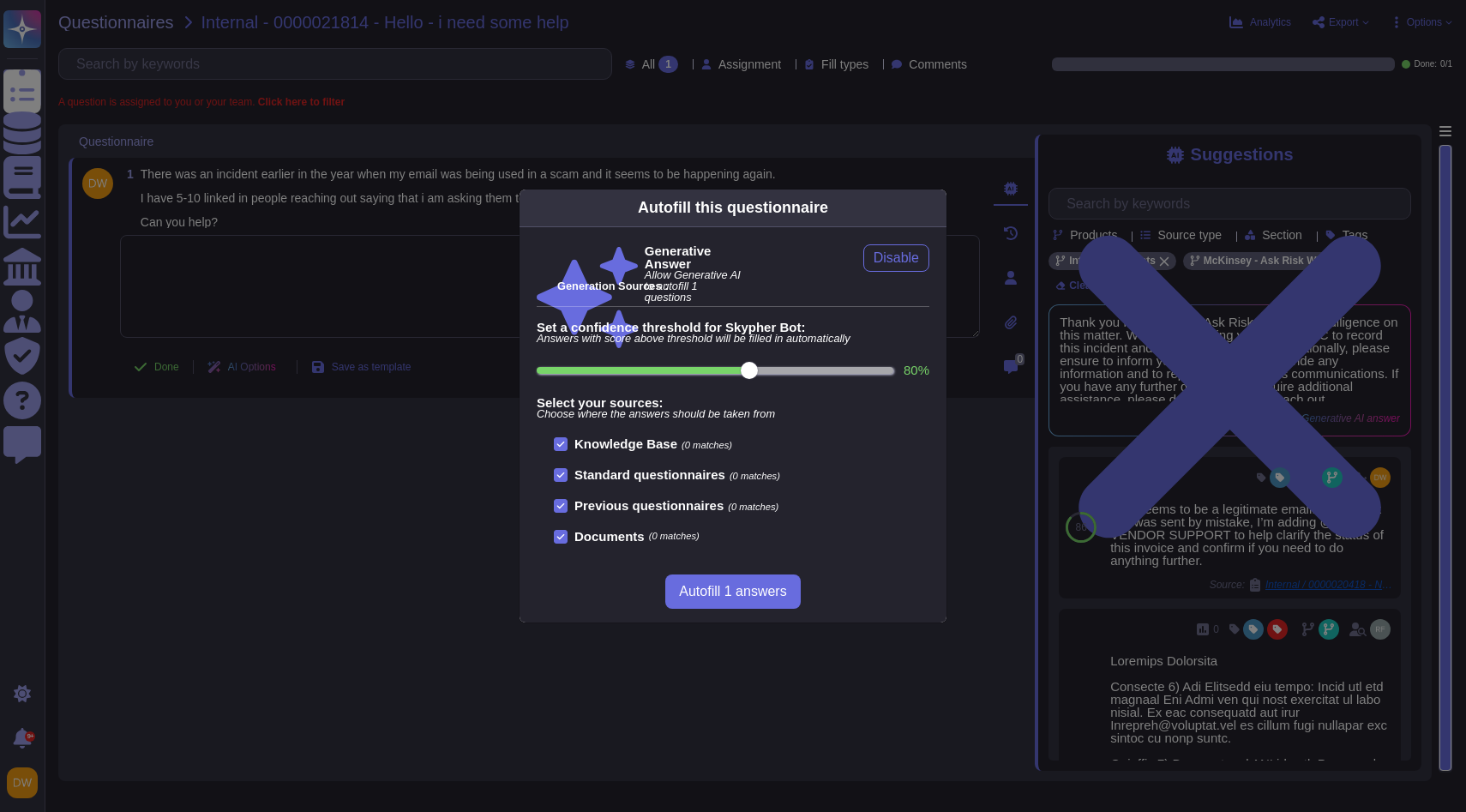
click at [438, 257] on div "Autofill this questionnaire Generative Answer Allow Generative AI to autofill 1…" at bounding box center [733, 406] width 1466 height 812
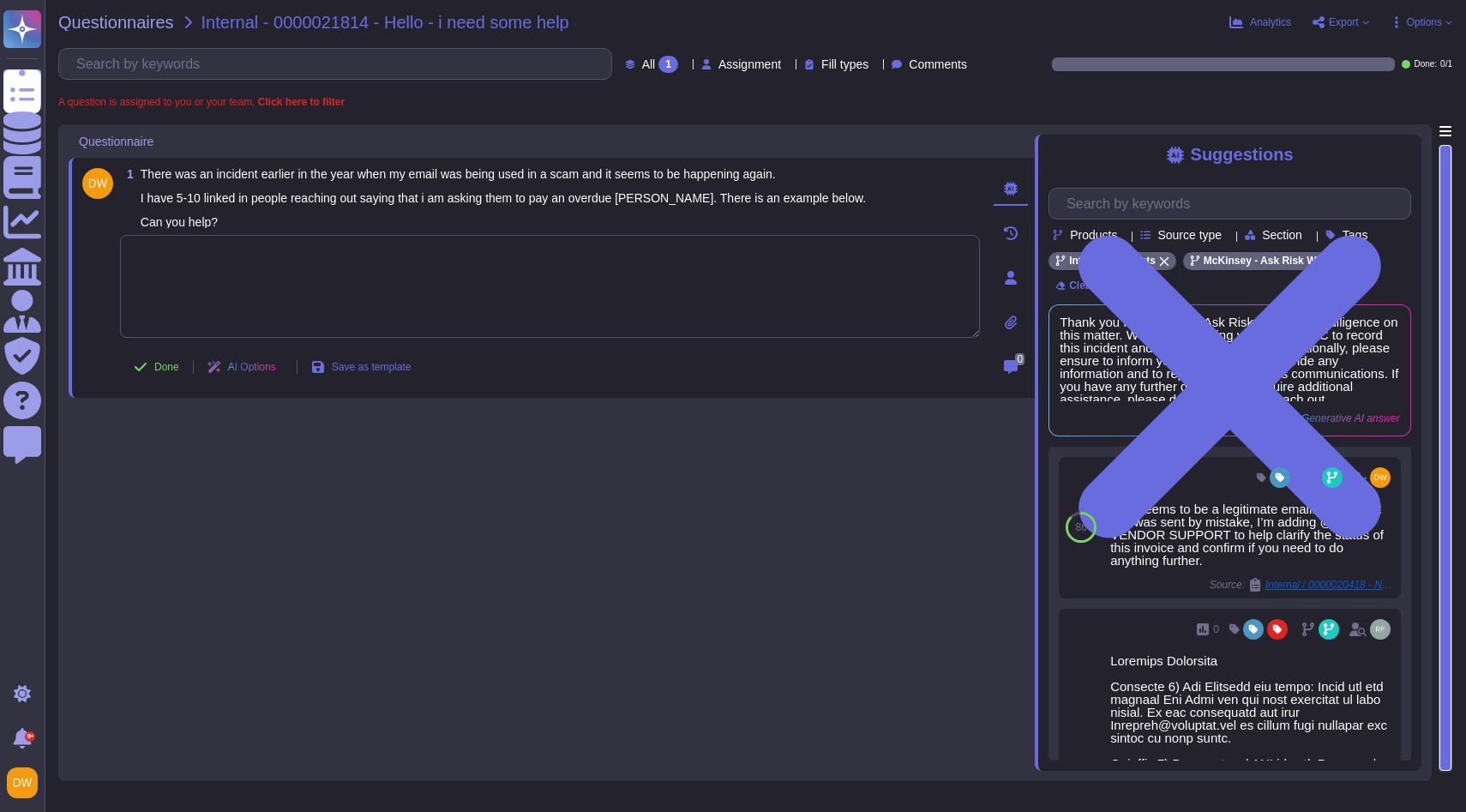
click at [371, 261] on textarea at bounding box center [550, 286] width 860 height 103
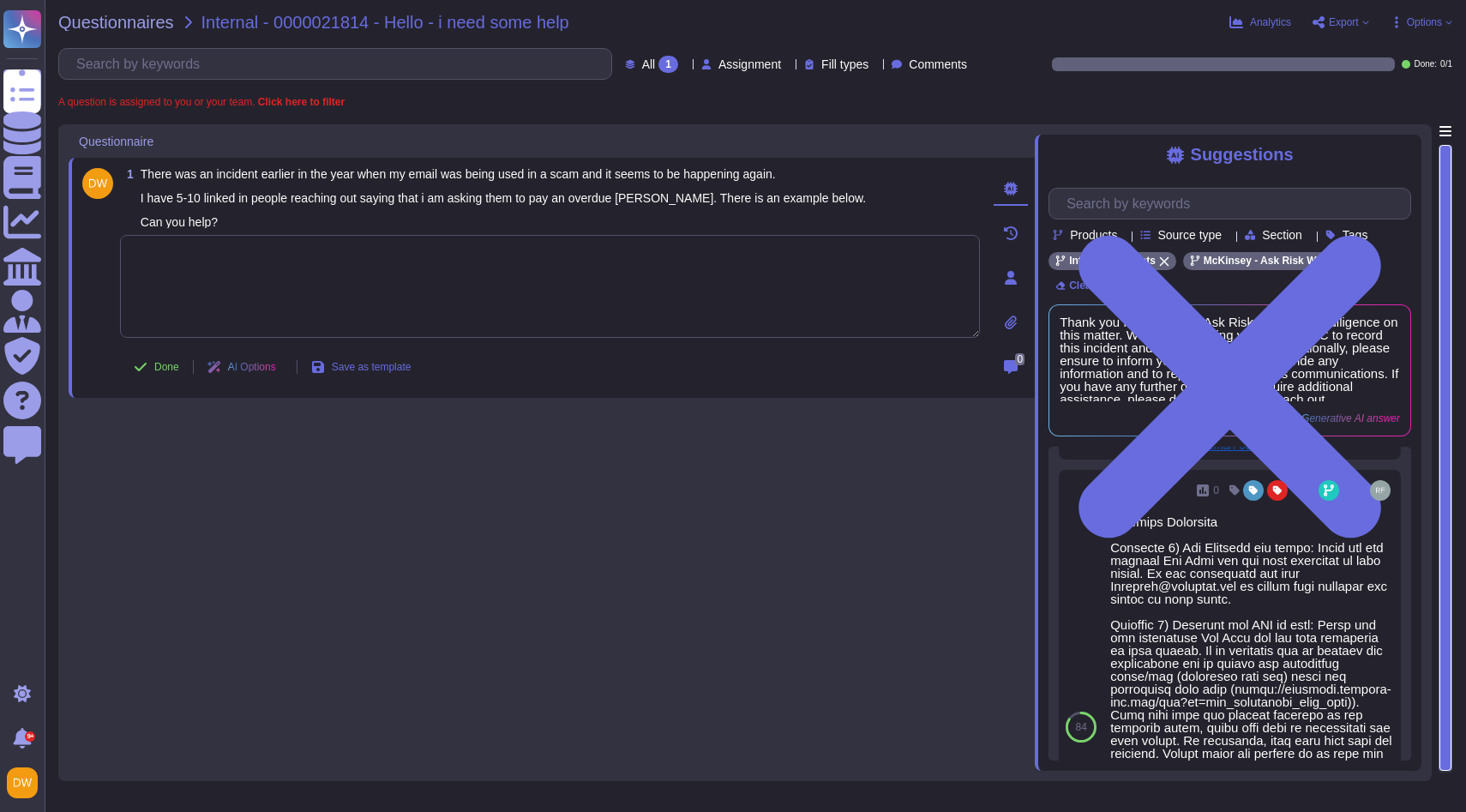
scroll to position [155, 0]
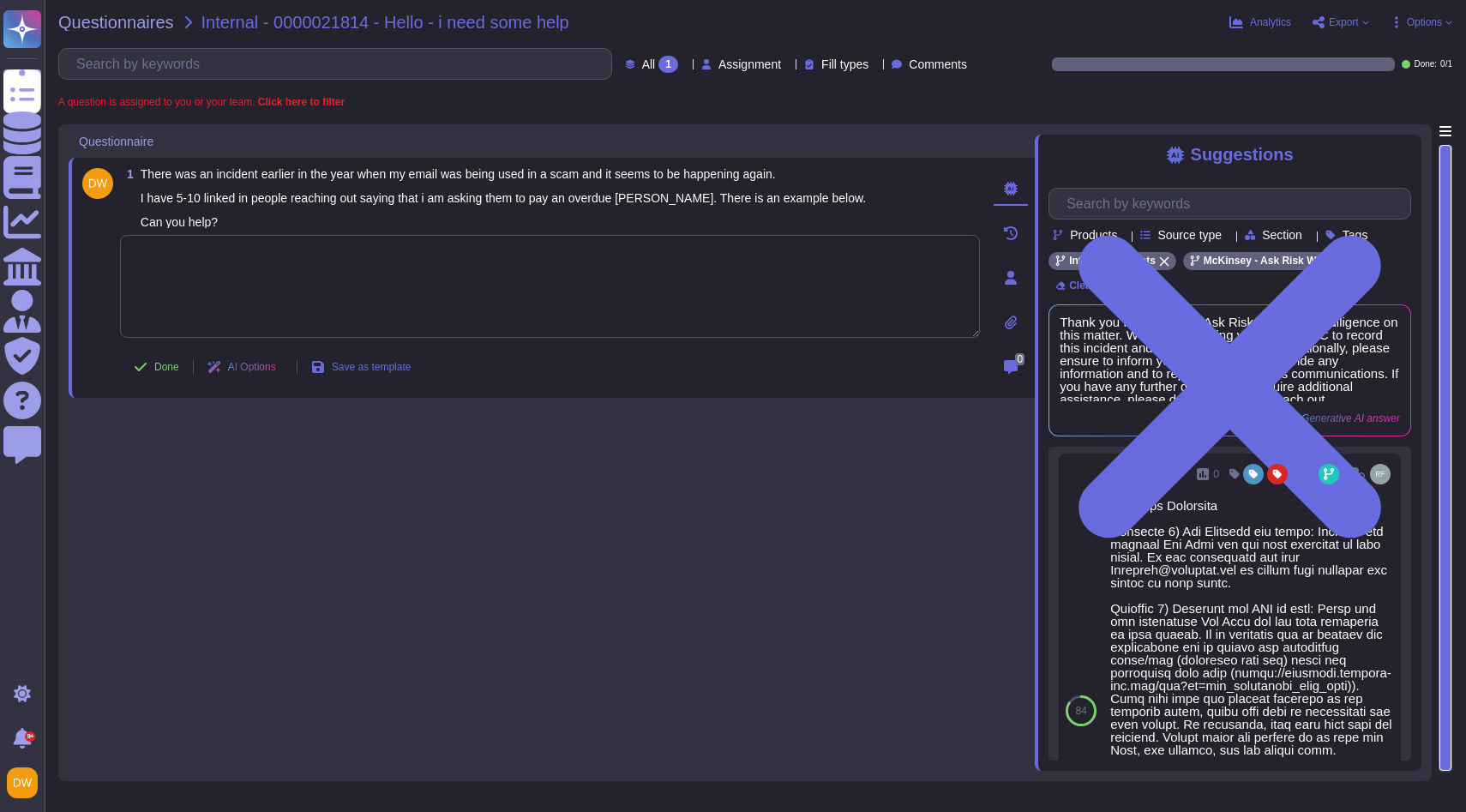
click at [300, 299] on textarea at bounding box center [550, 286] width 860 height 103
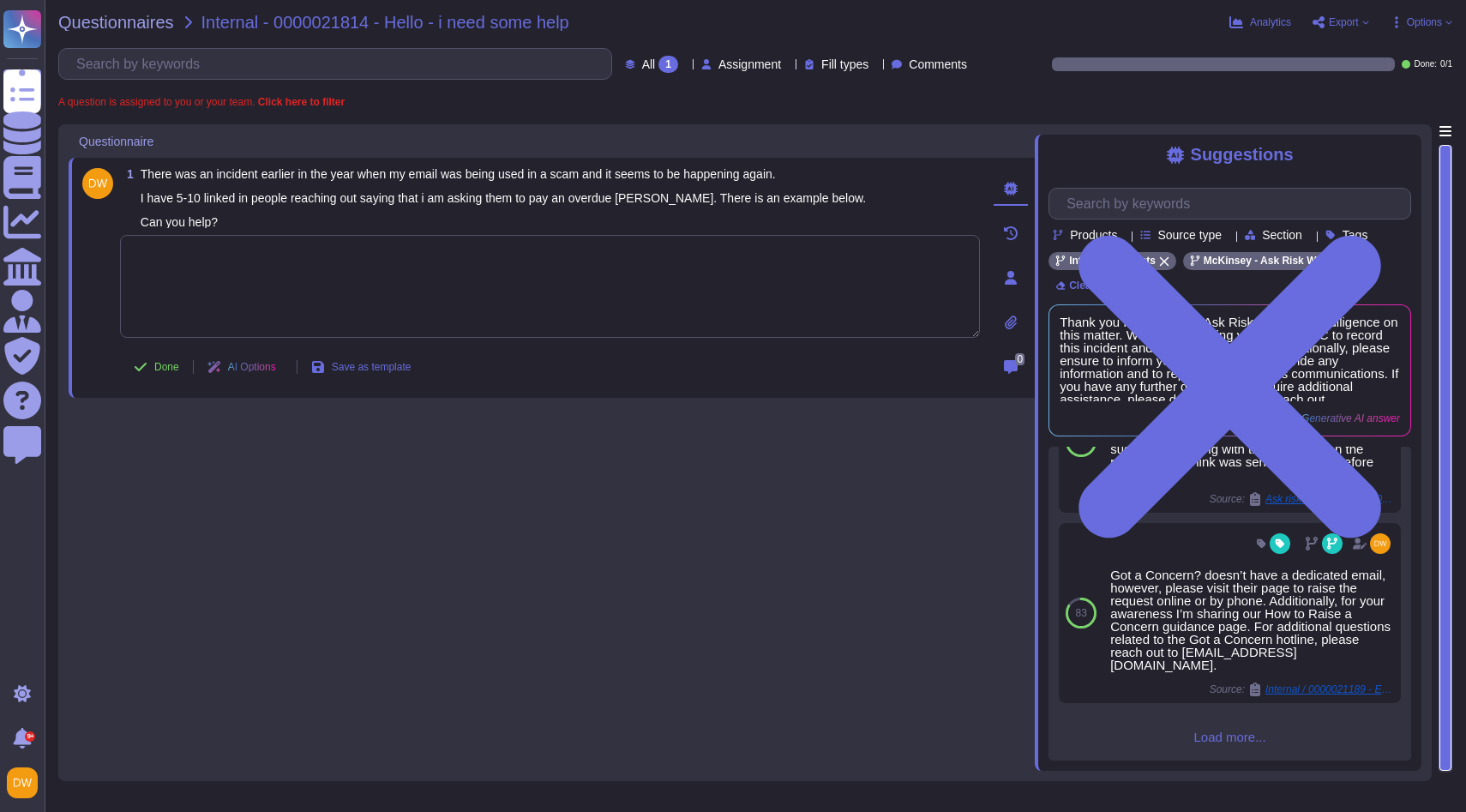
scroll to position [981, 0]
click at [543, 277] on textarea at bounding box center [550, 286] width 860 height 103
paste textarea "We are connecting you with @SOC to advise on this situation. As always, please …"
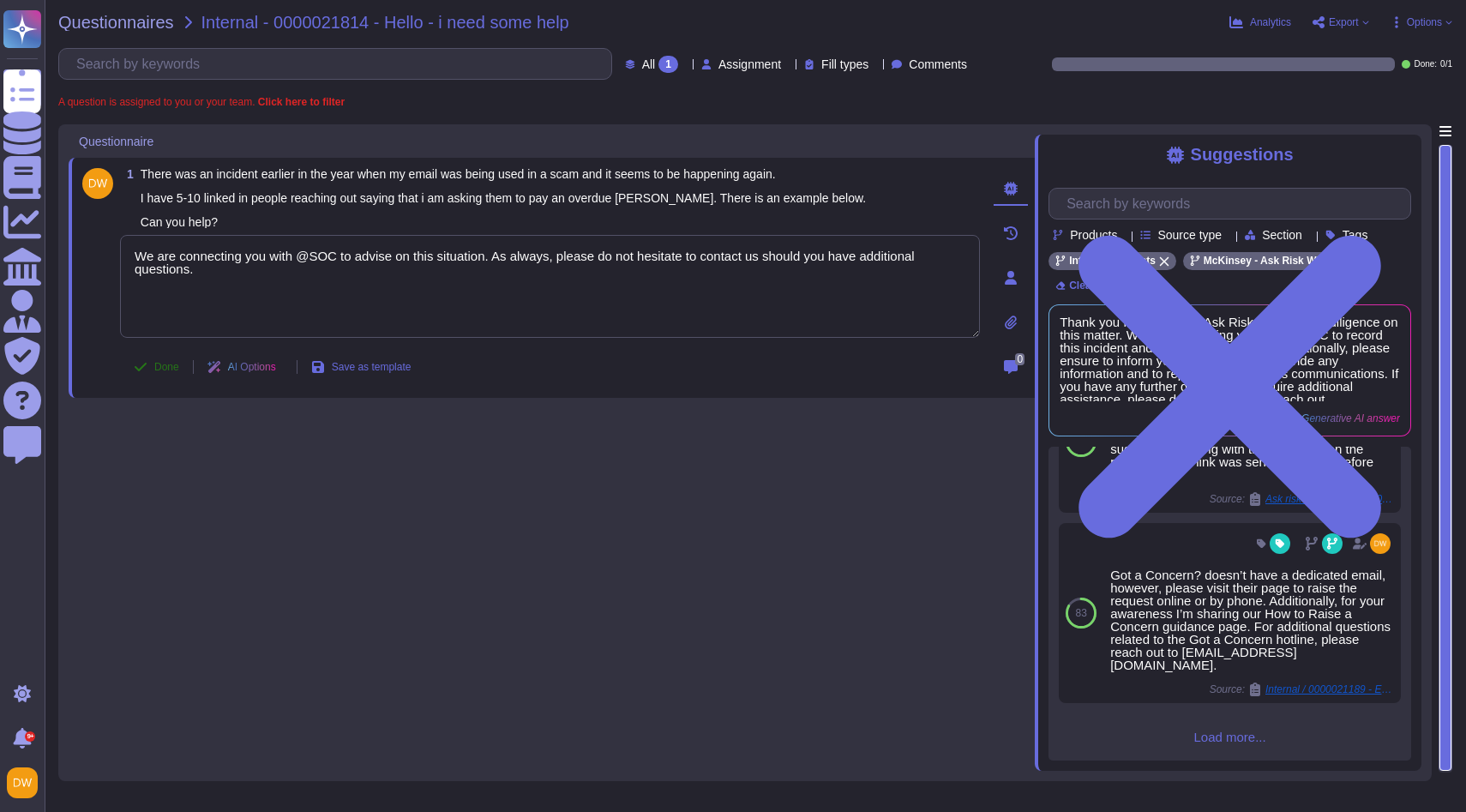
click at [165, 366] on span "Done" at bounding box center [166, 367] width 25 height 11
type textarea "We are connecting you with @SOC to advise on this situation. As always, please …"
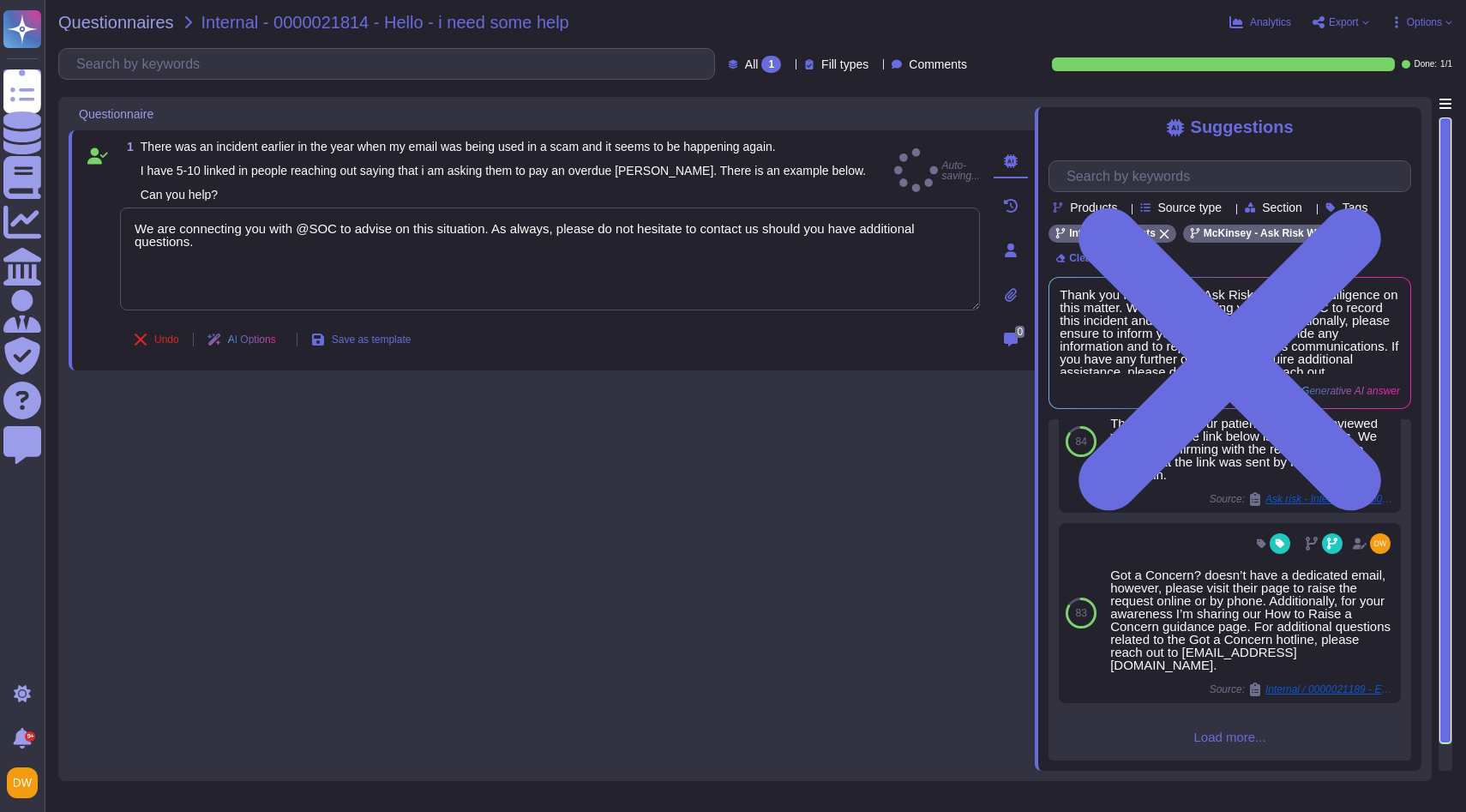
scroll to position [954, 0]
click at [130, 22] on span "Questionnaires" at bounding box center [117, 21] width 116 height 17
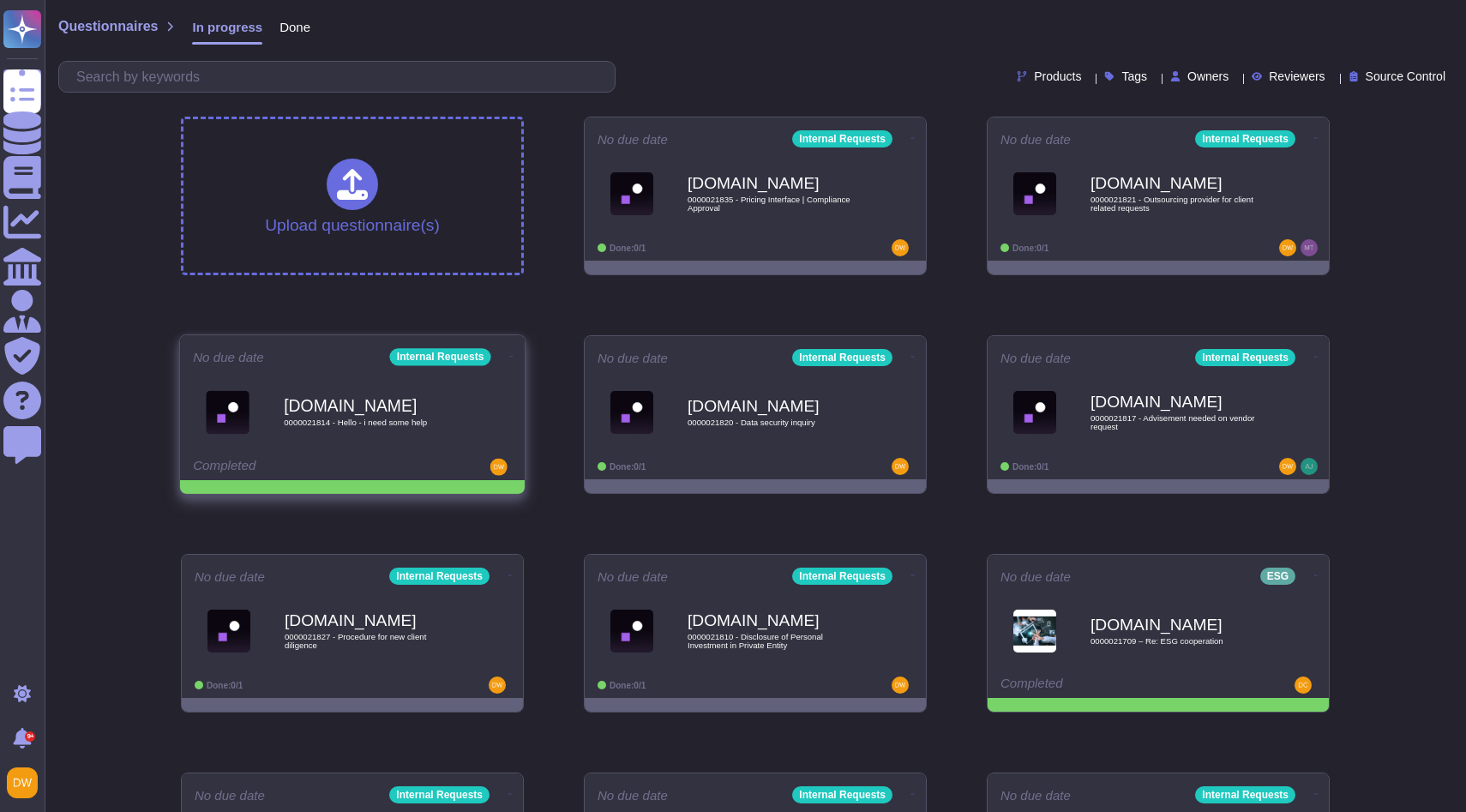
click at [911, 141] on icon at bounding box center [913, 138] width 4 height 4
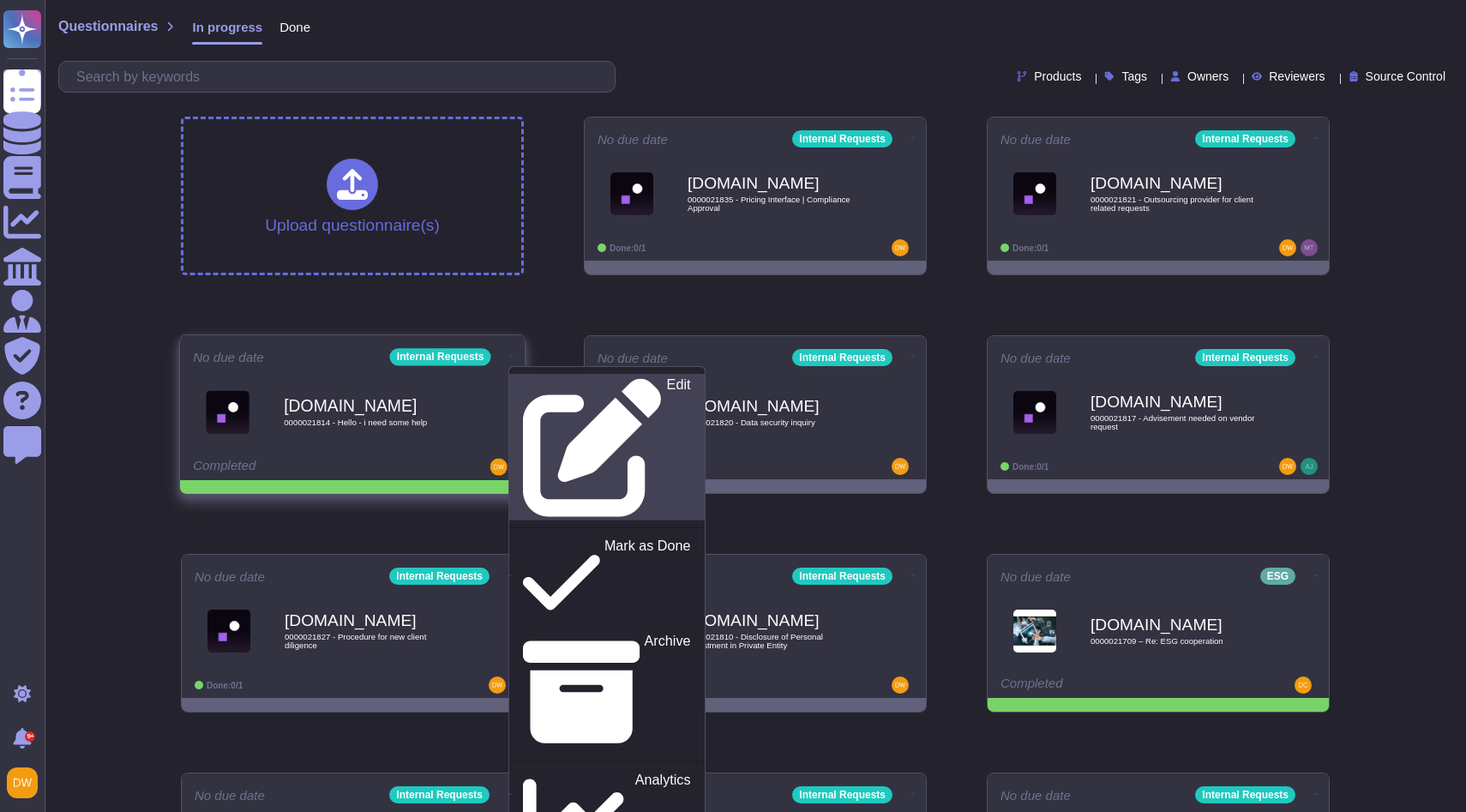
click at [515, 374] on link "Edit" at bounding box center [607, 446] width 196 height 147
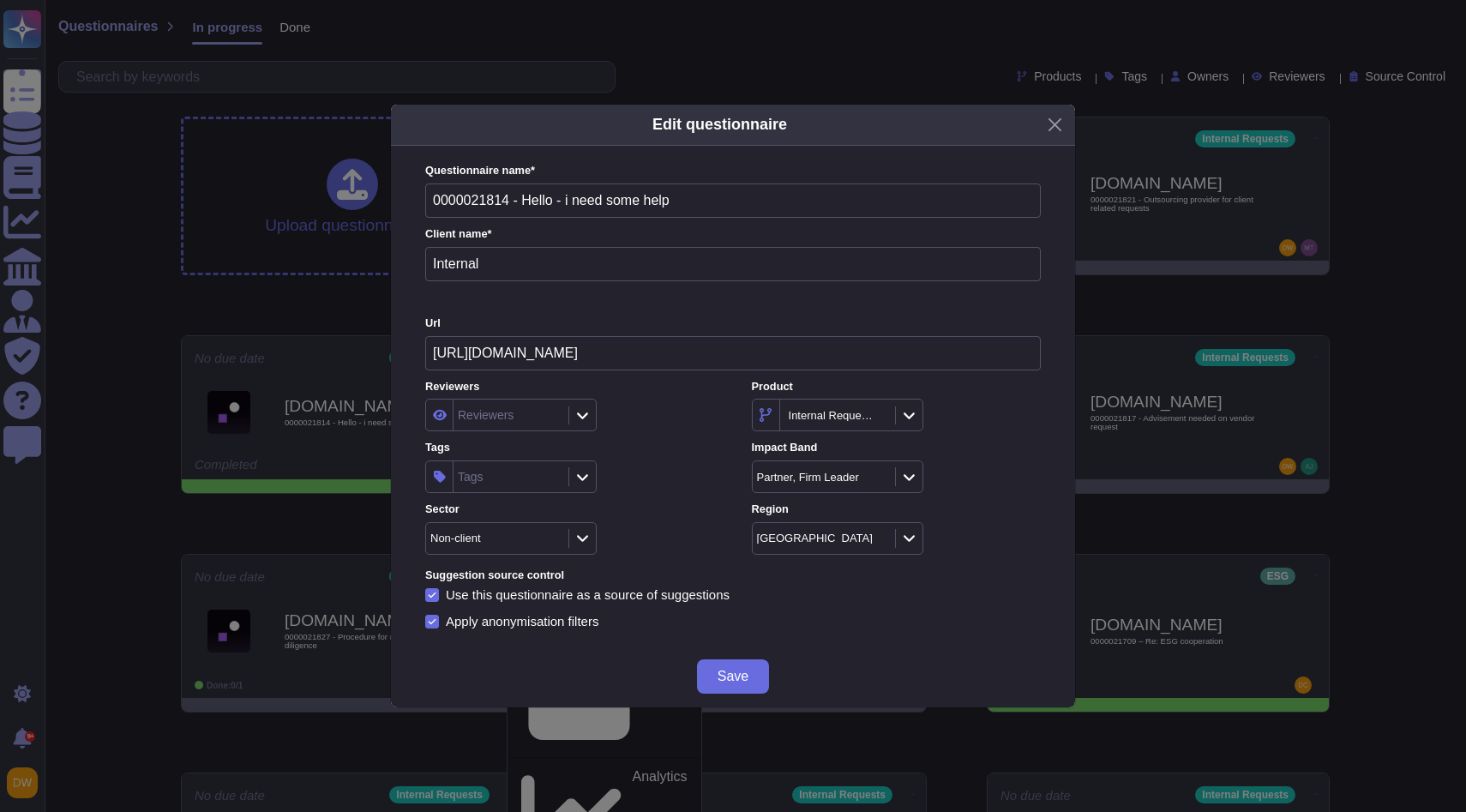
click at [574, 480] on div at bounding box center [582, 476] width 28 height 19
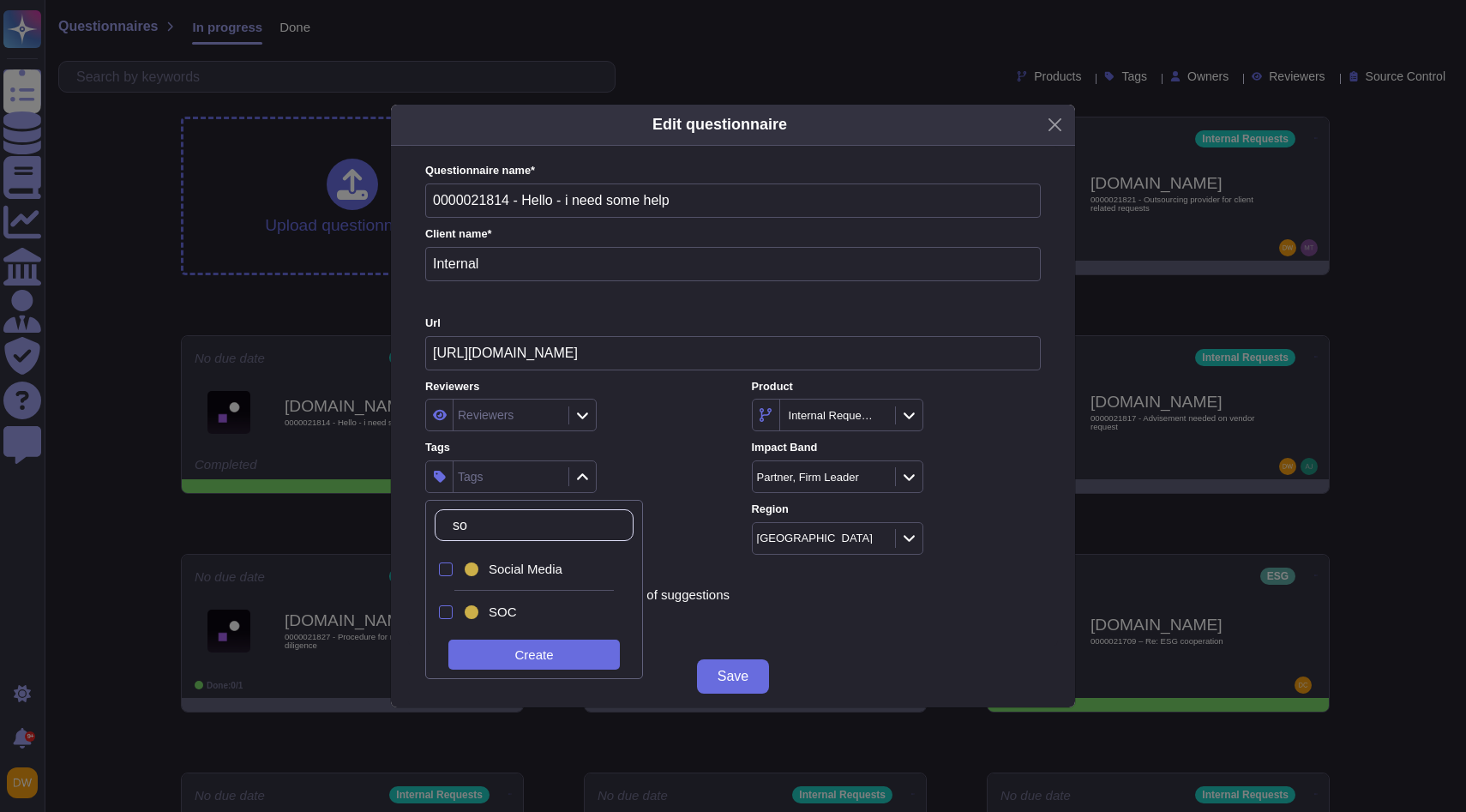
type input "soc"
click at [524, 611] on div "SOC" at bounding box center [548, 611] width 120 height 15
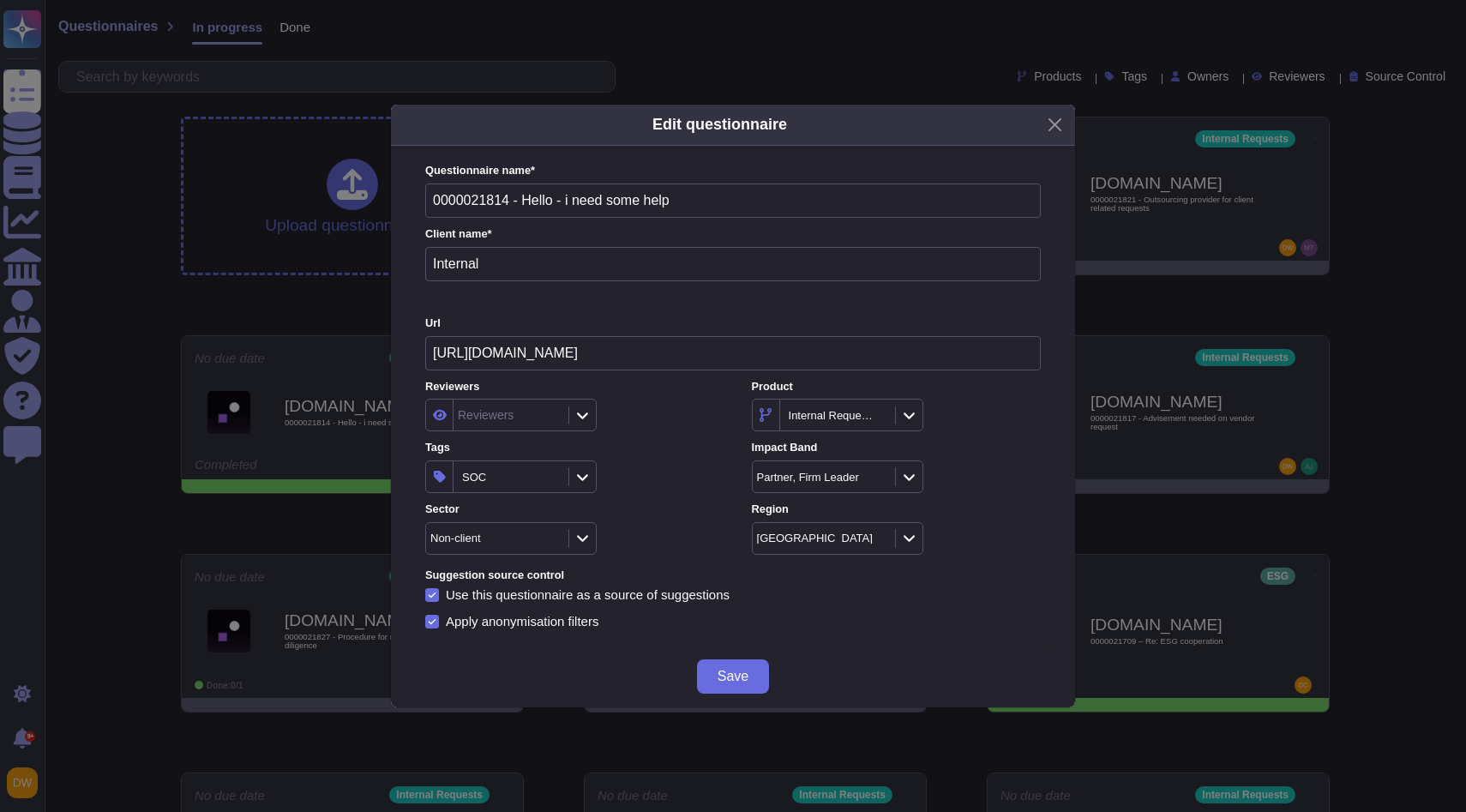
click at [688, 419] on div "Reviewers" at bounding box center [569, 414] width 289 height 33
click at [718, 673] on span "Save" at bounding box center [733, 676] width 31 height 13
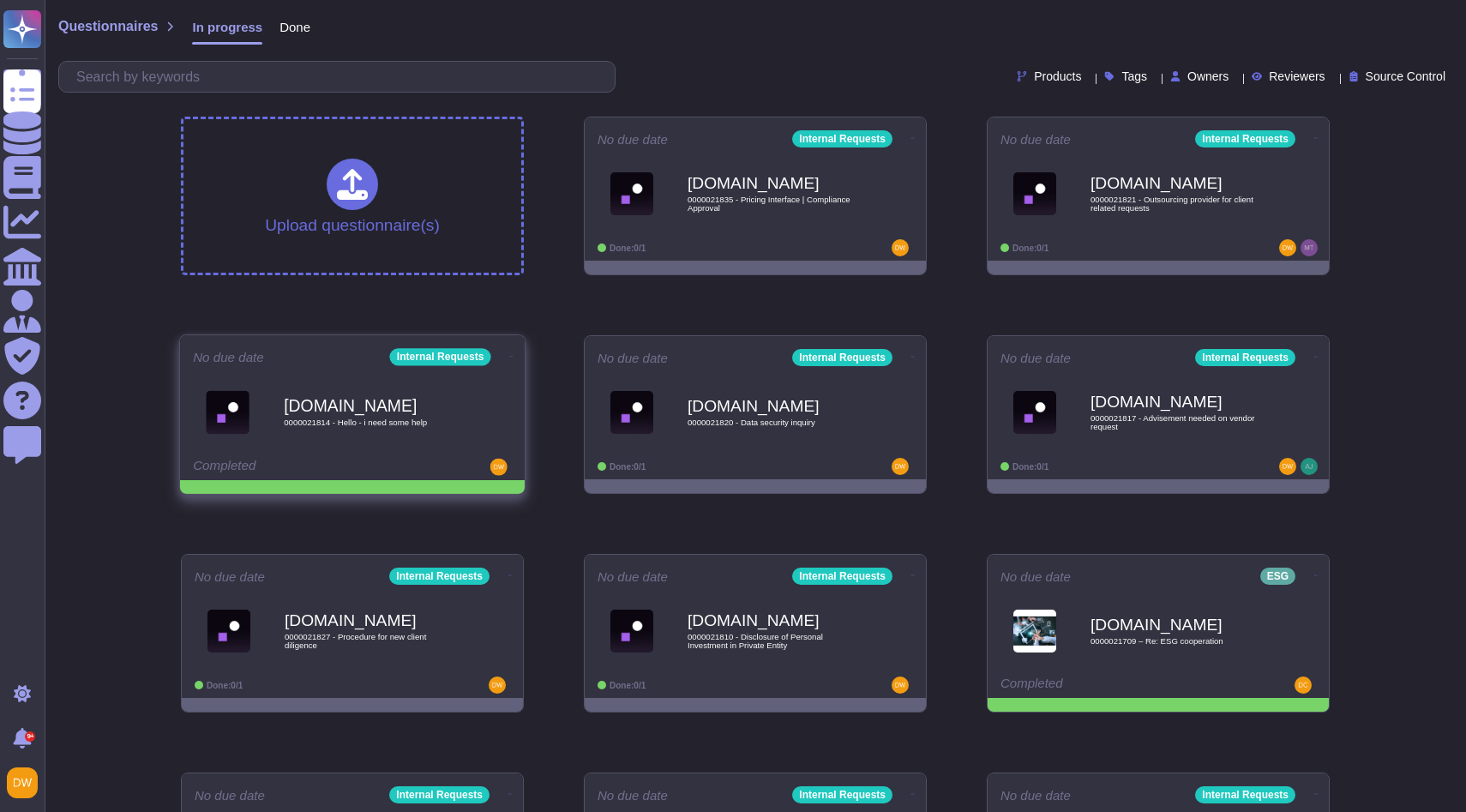
click at [360, 414] on div "Force.com 0000021814 - Hello - i need some help" at bounding box center [370, 412] width 173 height 69
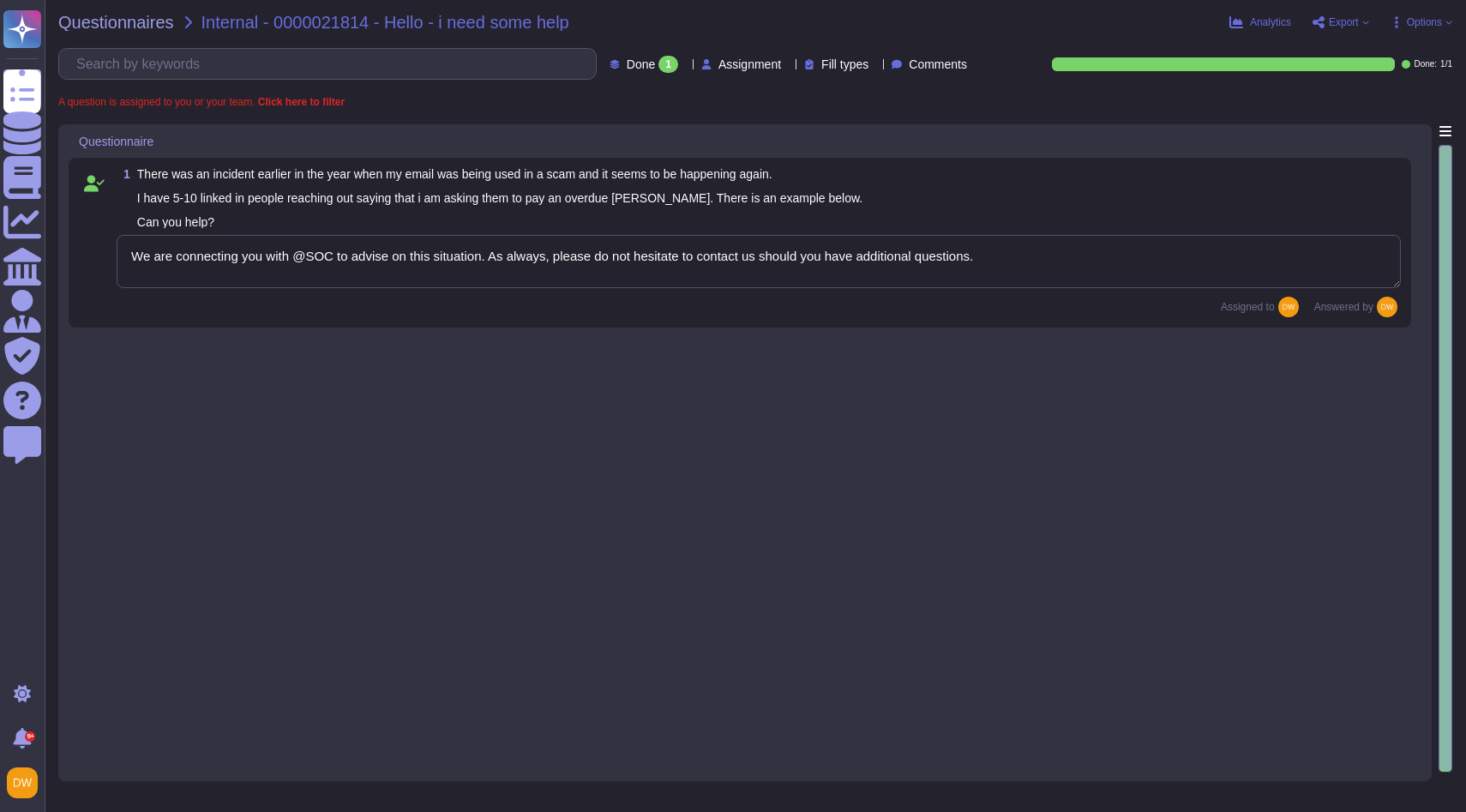
type textarea "We are connecting you with @SOC to advise on this situation. As always, please …"
click at [154, 17] on span "Questionnaires" at bounding box center [117, 21] width 116 height 17
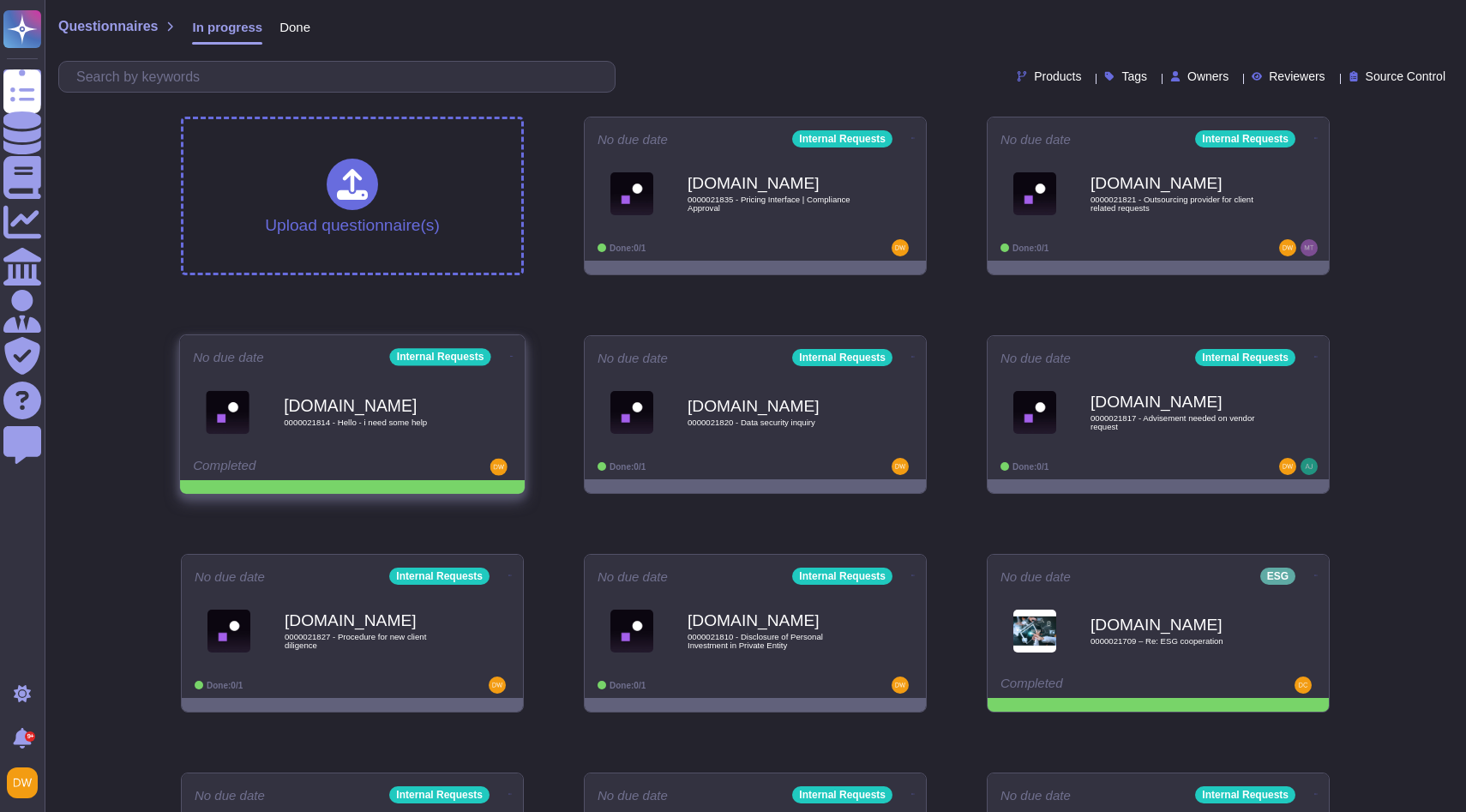
click at [911, 141] on icon at bounding box center [913, 138] width 4 height 4
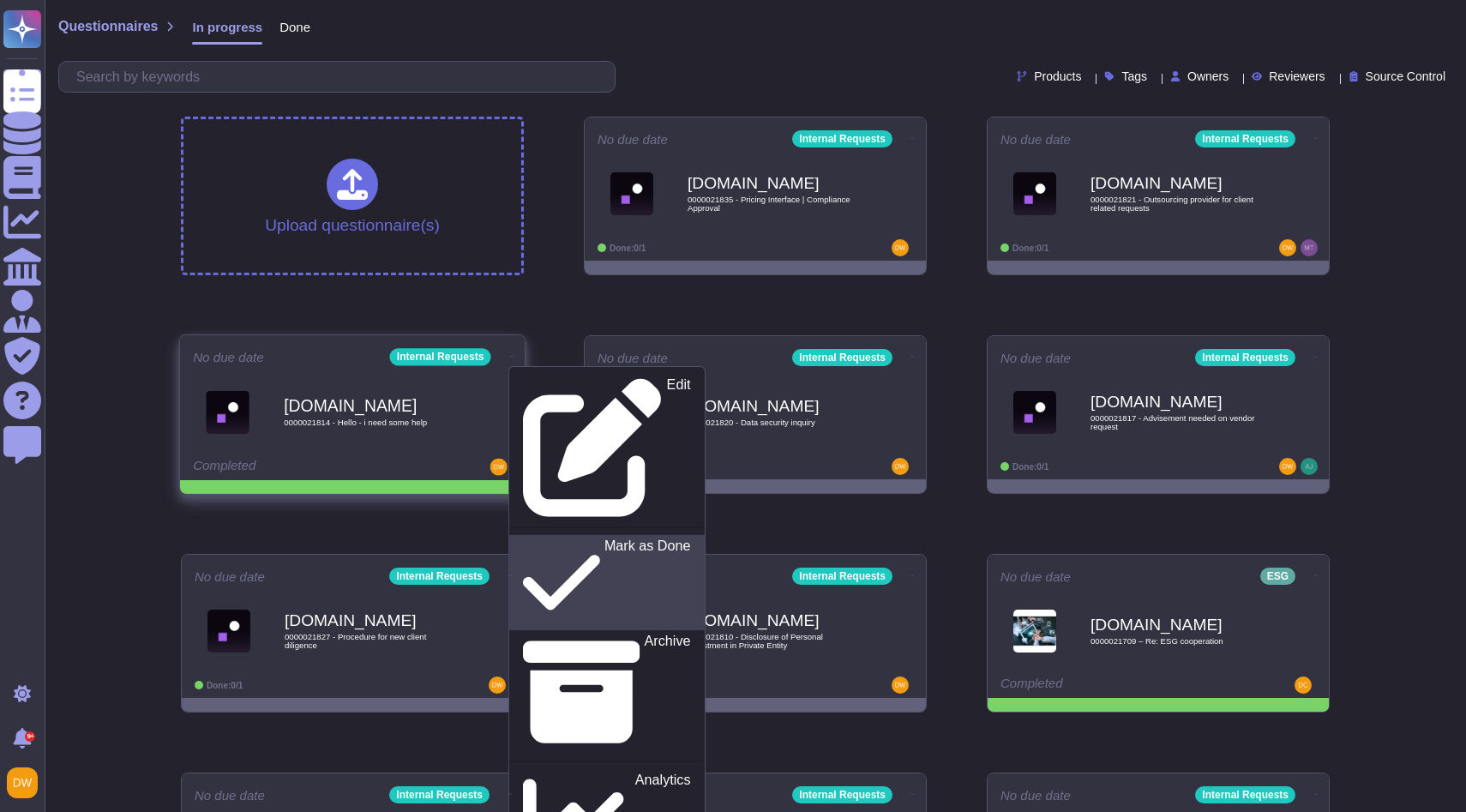
click at [604, 539] on p "Mark as Done" at bounding box center [647, 583] width 86 height 87
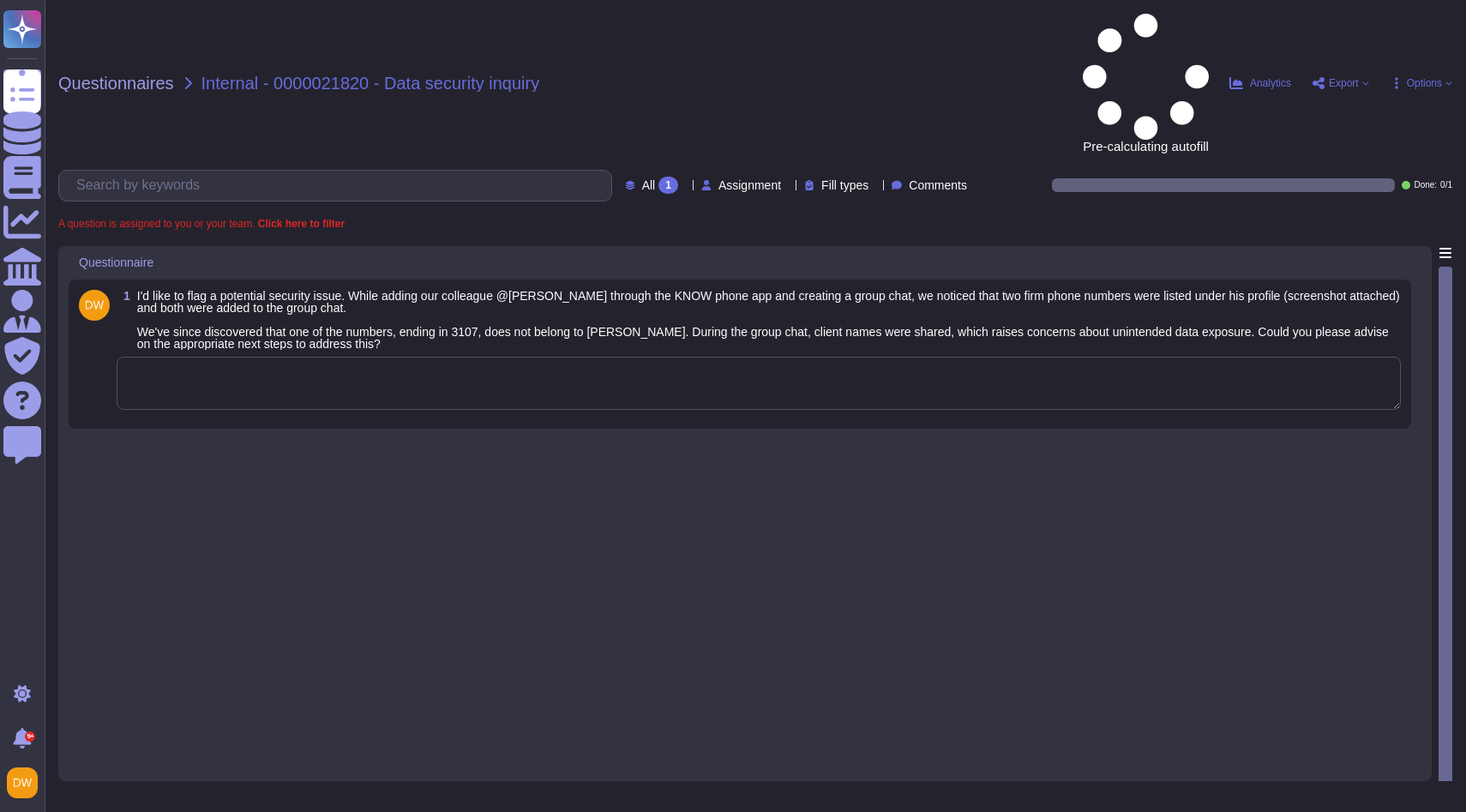
click at [440, 357] on textarea at bounding box center [759, 383] width 1285 height 53
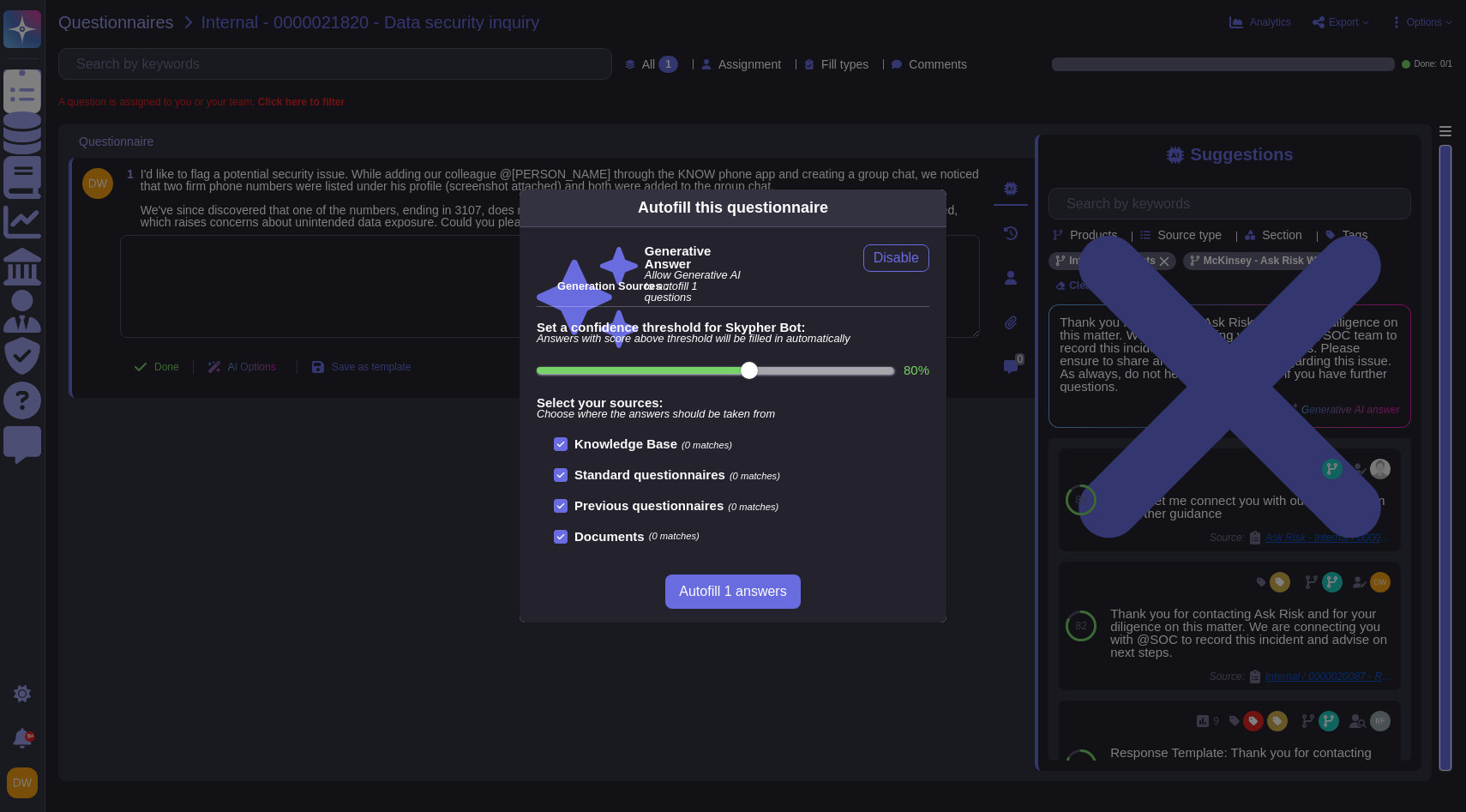
click at [469, 274] on div "Autofill this questionnaire Generative Answer Allow Generative AI to autofill 1…" at bounding box center [733, 406] width 1466 height 812
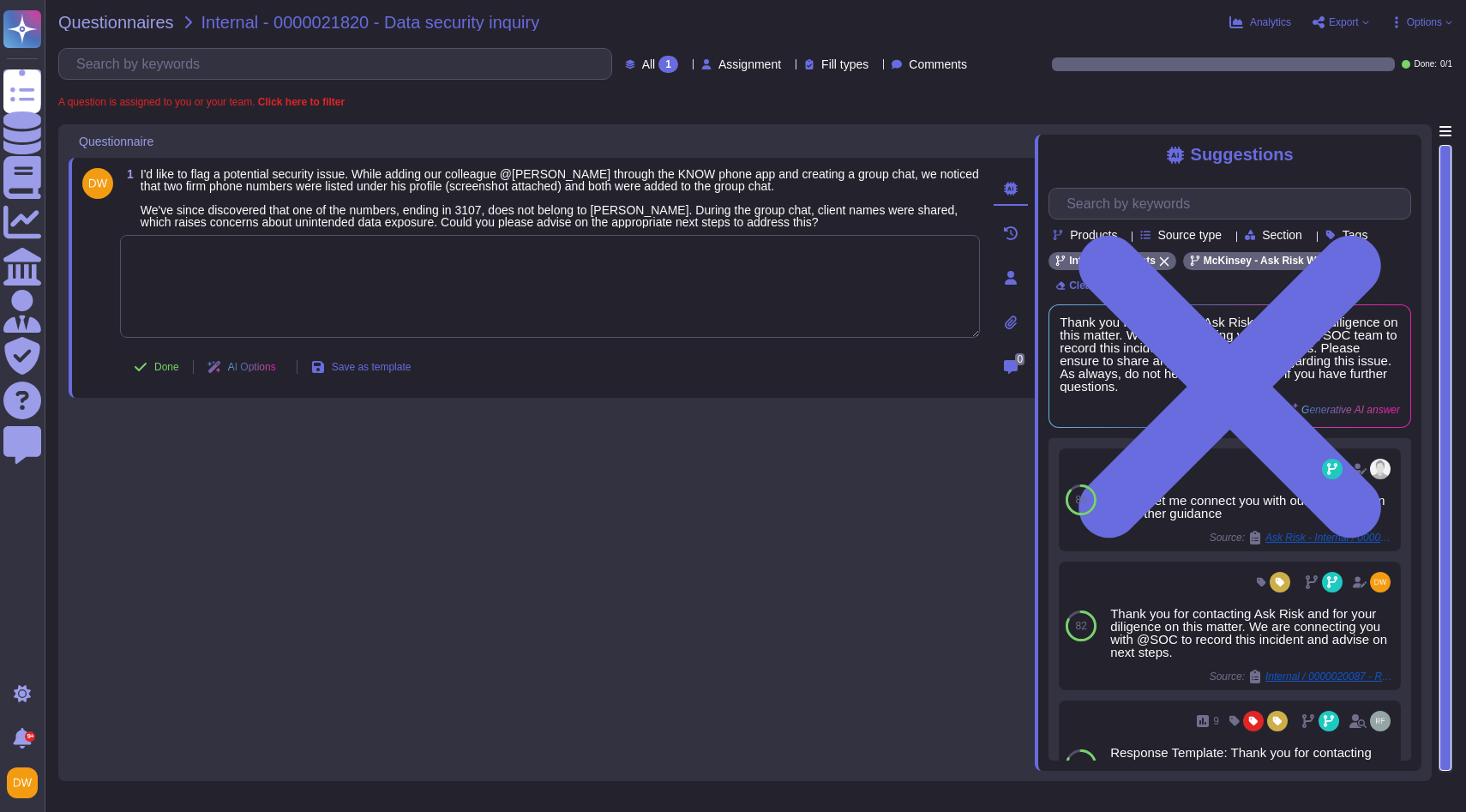
paste textarea "We are connecting you with @SOC to advise on your question about the client nam…"
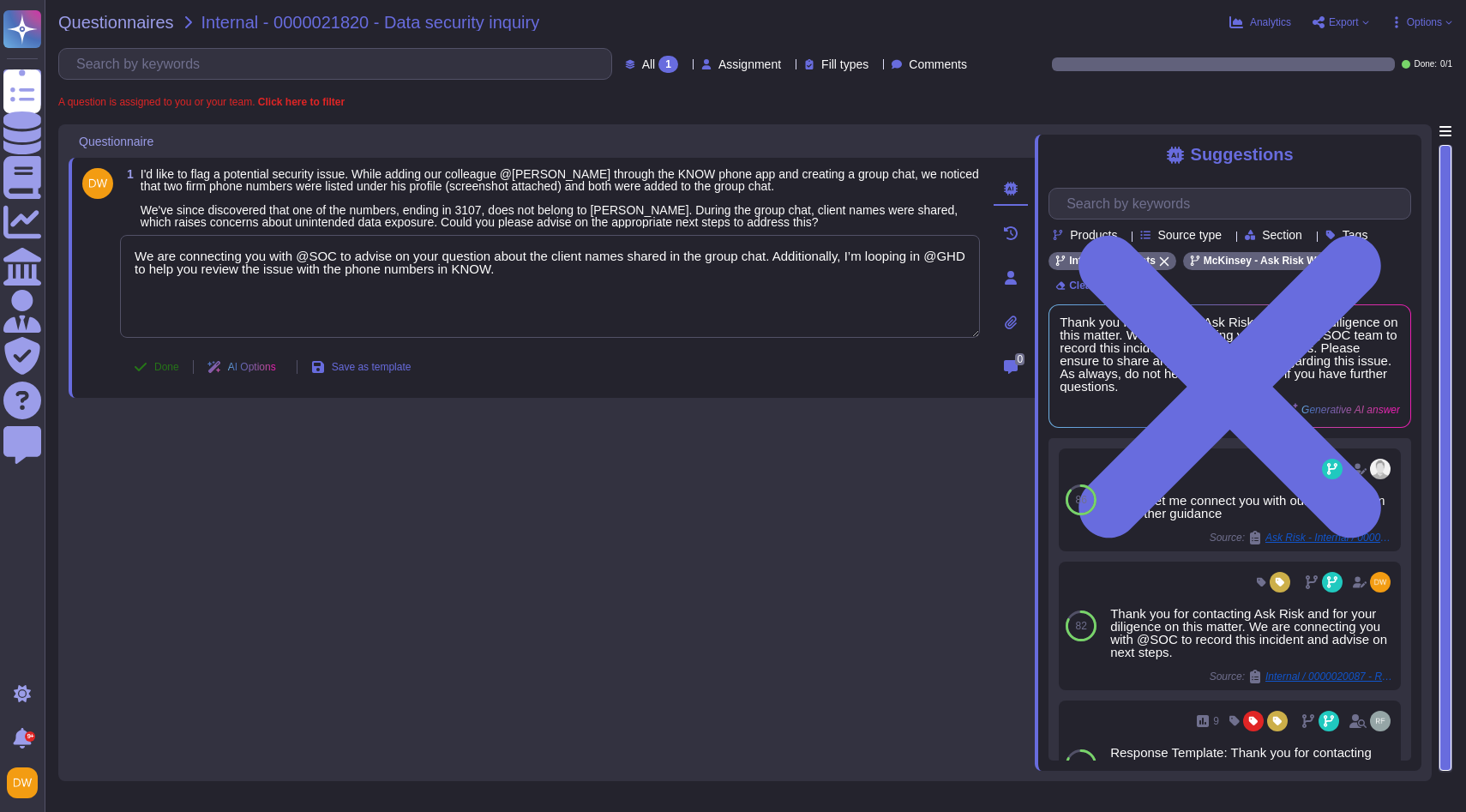
type textarea "We are connecting you with @SOC to advise on your question about the client nam…"
click at [163, 363] on div "1 I'd like to flag a potential security issue. While adding our colleague @Esha…" at bounding box center [531, 277] width 898 height 220
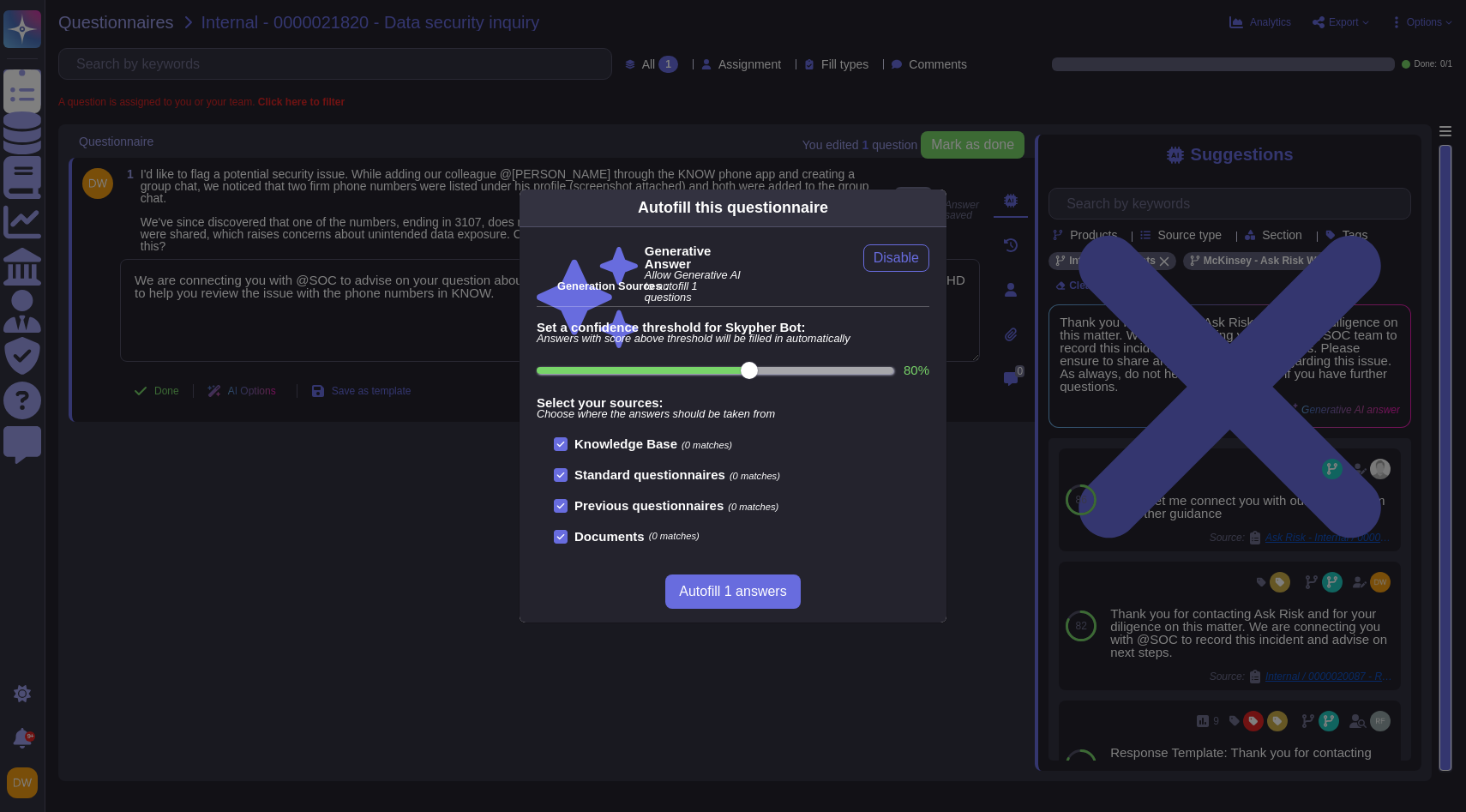
click at [963, 290] on icon at bounding box center [1100, 427] width 274 height 274
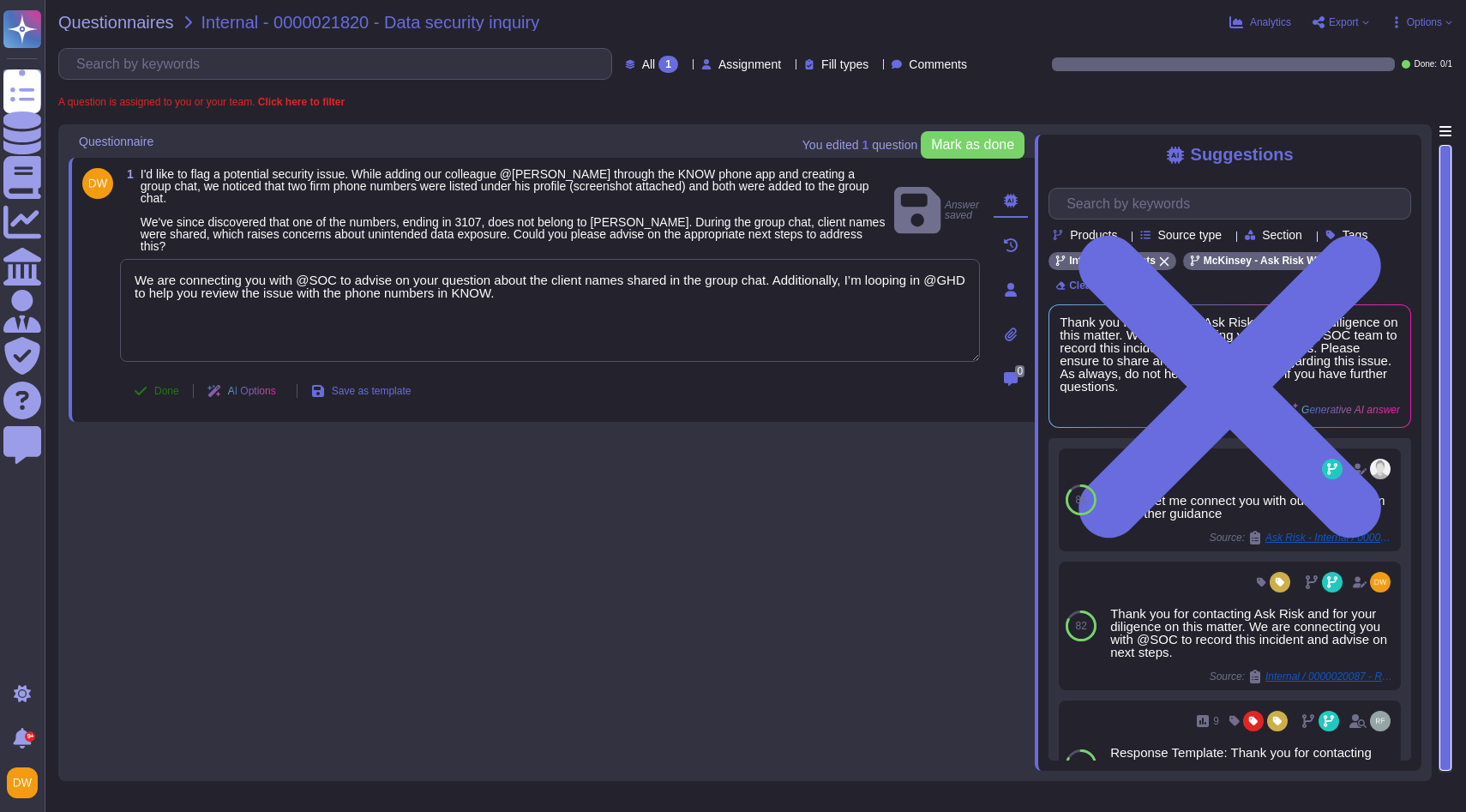
click at [153, 397] on button "Done" at bounding box center [157, 390] width 73 height 35
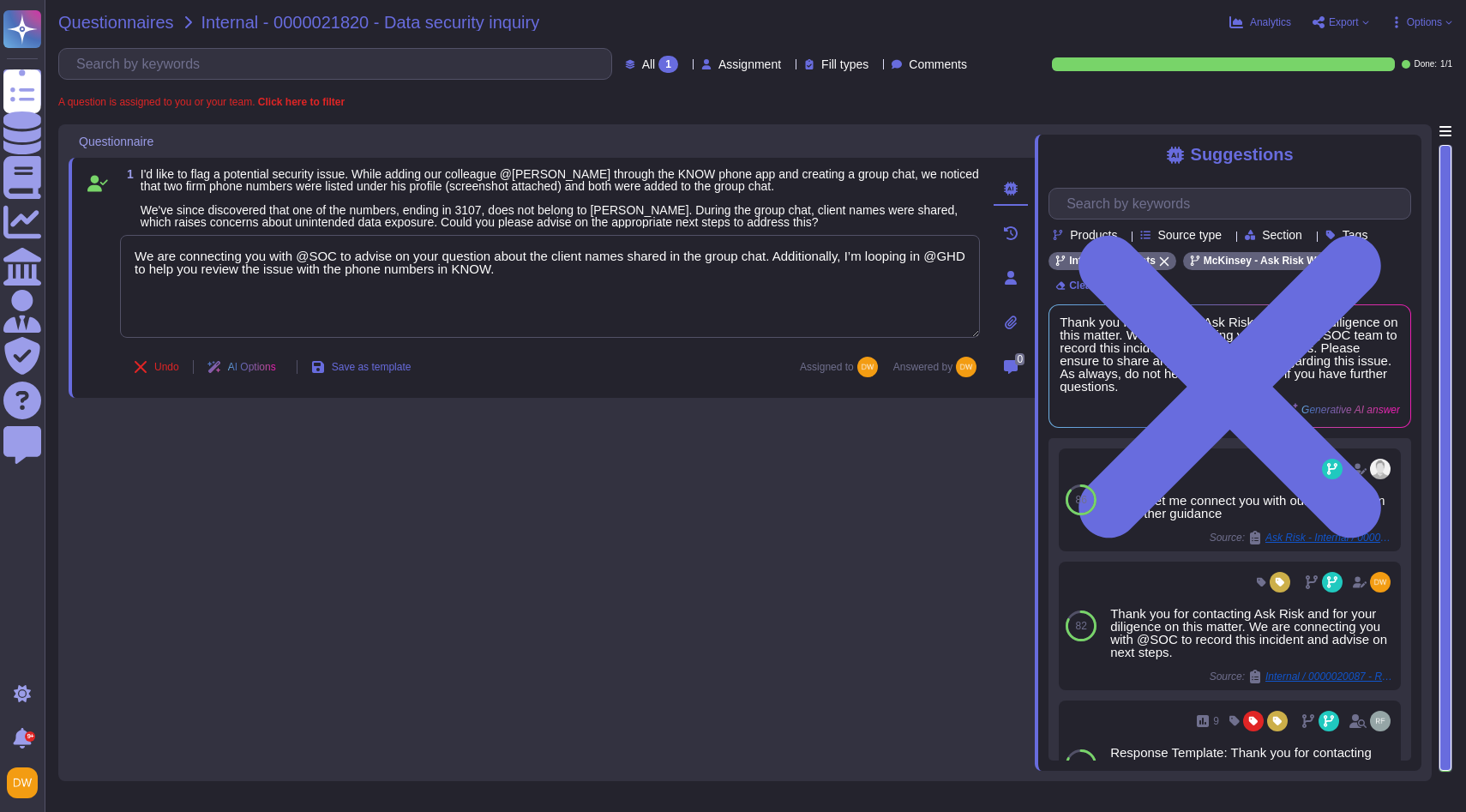
click at [129, 17] on span "Questionnaires" at bounding box center [117, 21] width 116 height 17
